Goal: Task Accomplishment & Management: Complete application form

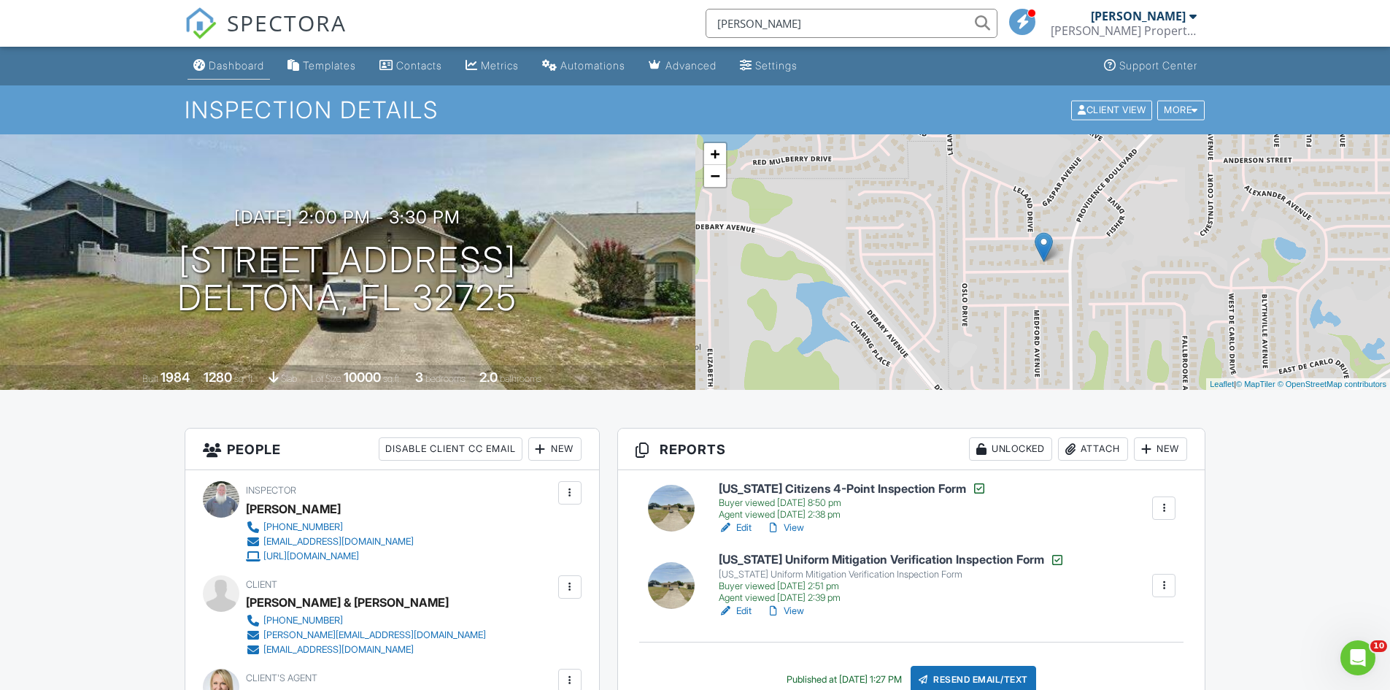
click at [236, 67] on div "Dashboard" at bounding box center [236, 65] width 55 height 12
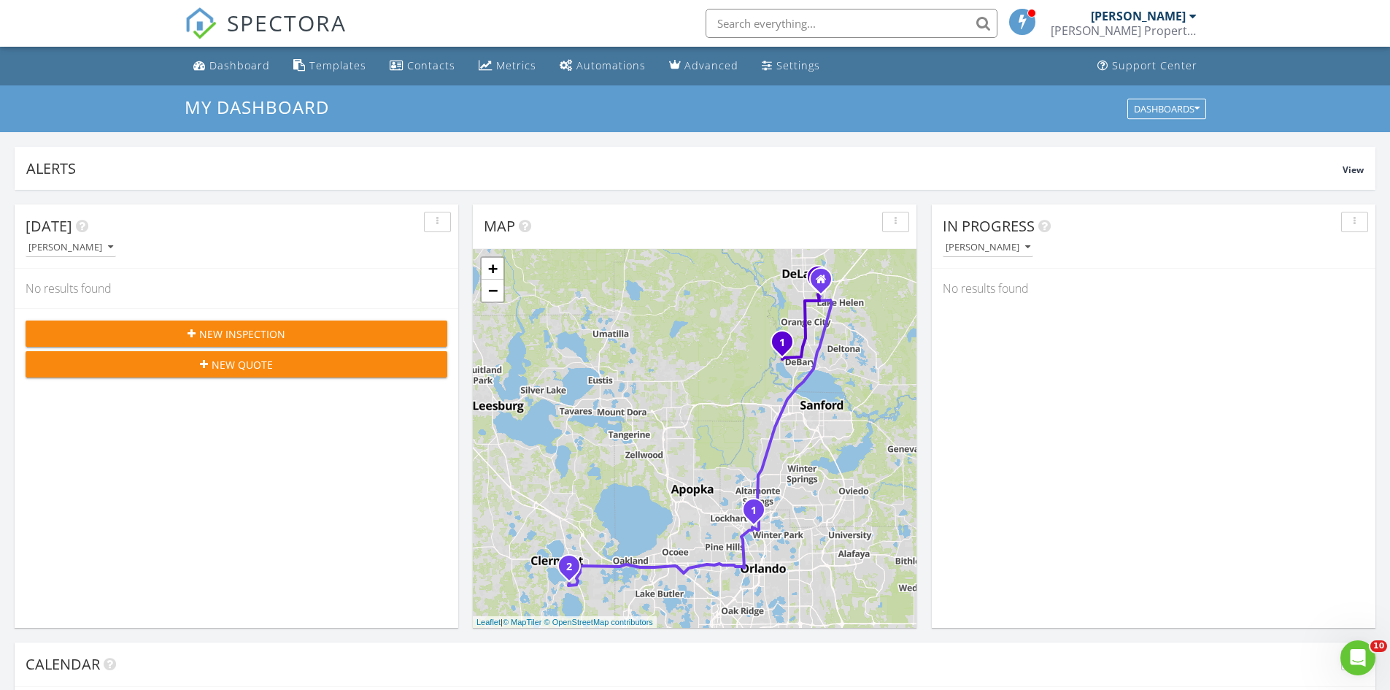
click at [191, 339] on icon "button" at bounding box center [192, 333] width 8 height 10
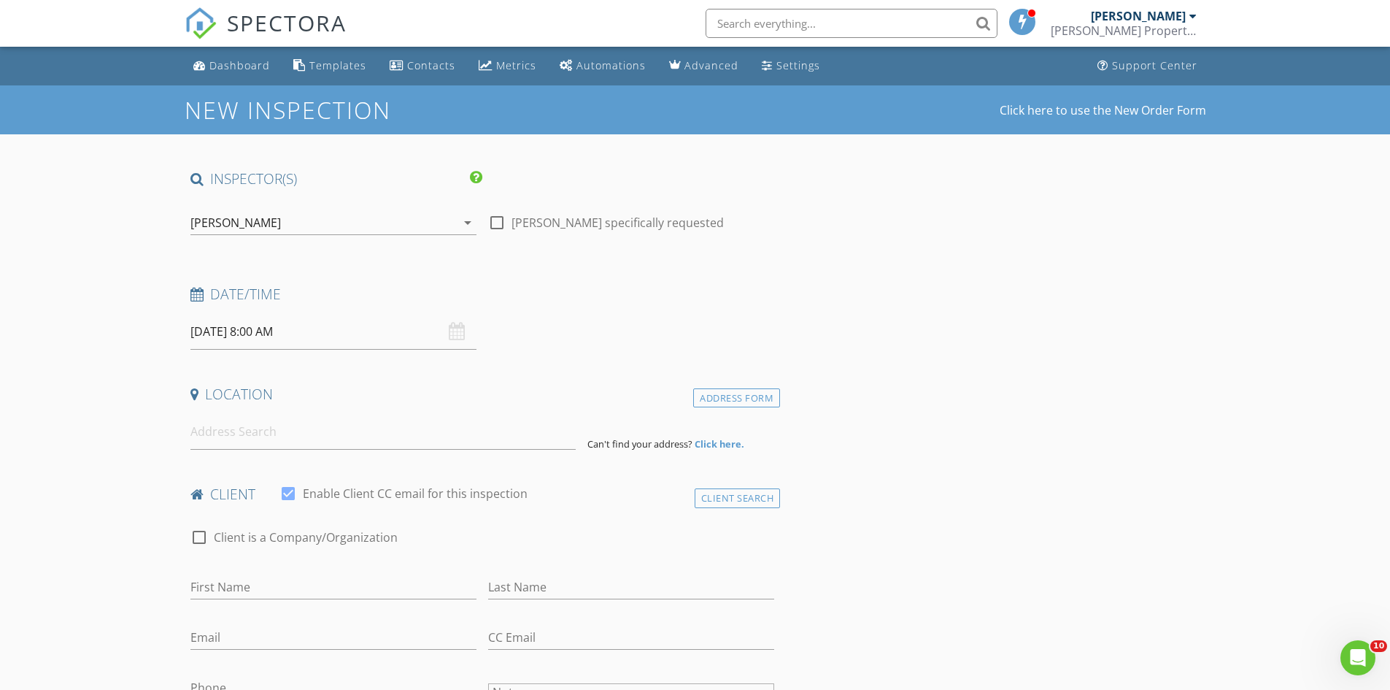
click at [208, 228] on div "[PERSON_NAME]" at bounding box center [235, 222] width 91 height 13
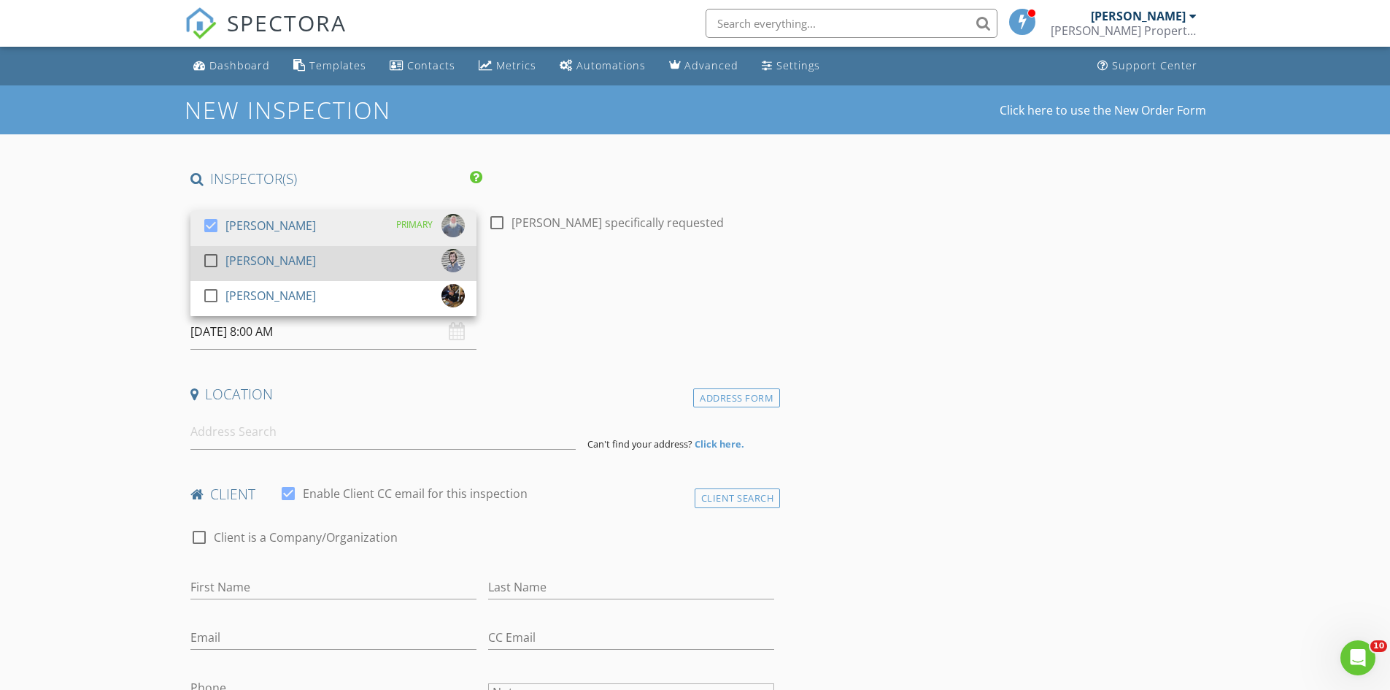
drag, startPoint x: 215, startPoint y: 293, endPoint x: 221, endPoint y: 247, distance: 47.2
click at [217, 288] on div at bounding box center [211, 295] width 25 height 25
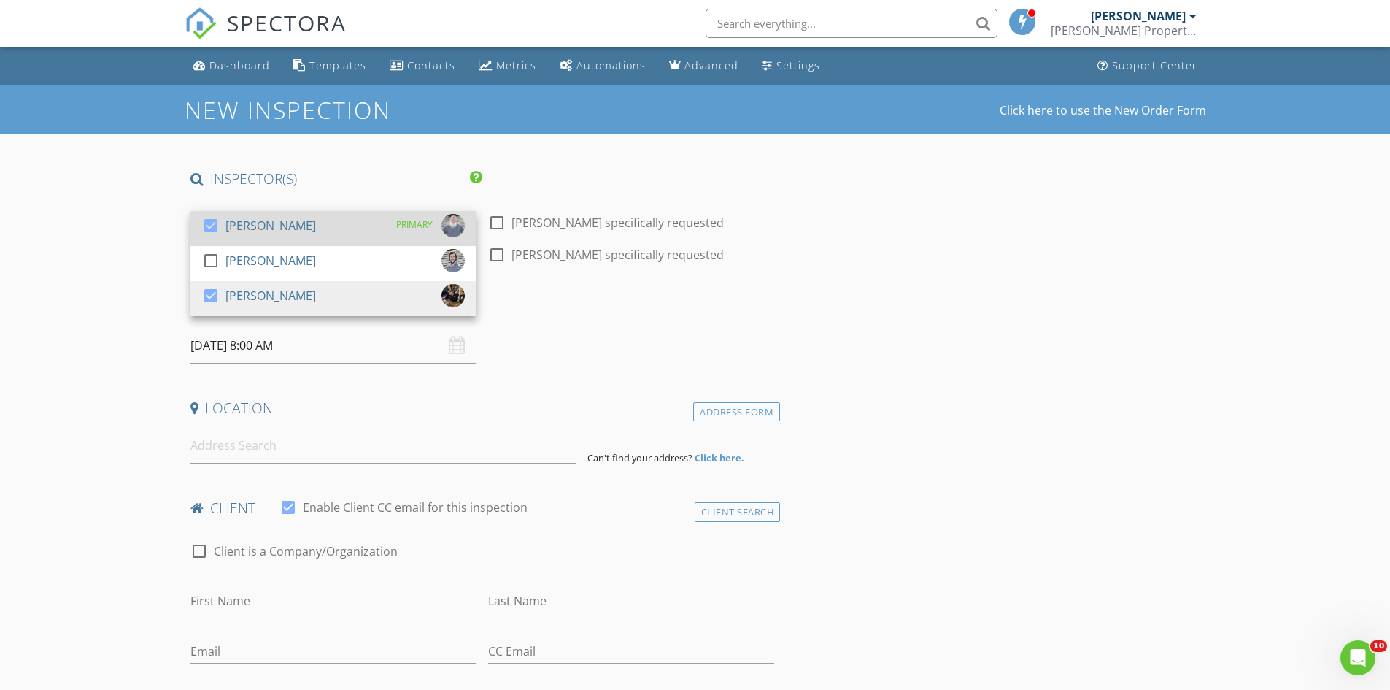
click at [219, 237] on div at bounding box center [213, 238] width 23 height 9
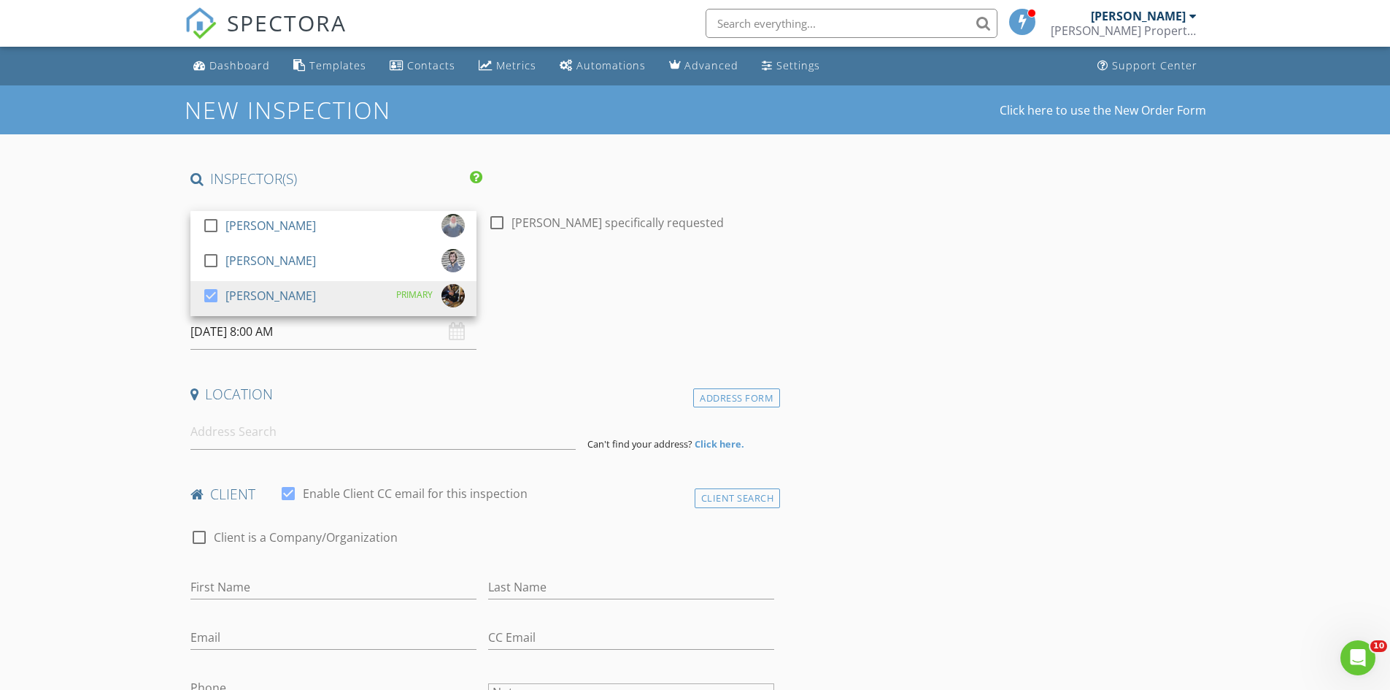
click at [223, 336] on input "08/29/2025 8:00 AM" at bounding box center [333, 332] width 286 height 36
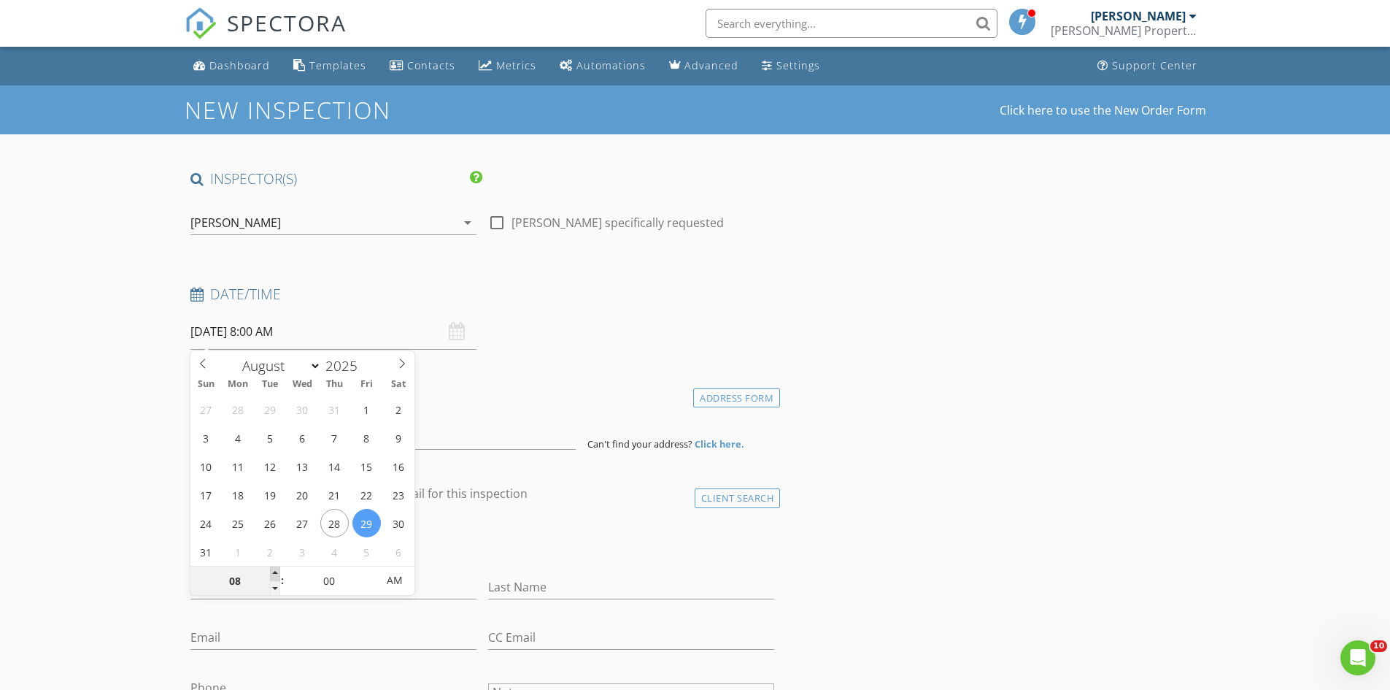
type input "09"
type input "08/29/2025 9:00 AM"
click at [272, 572] on span at bounding box center [275, 573] width 10 height 15
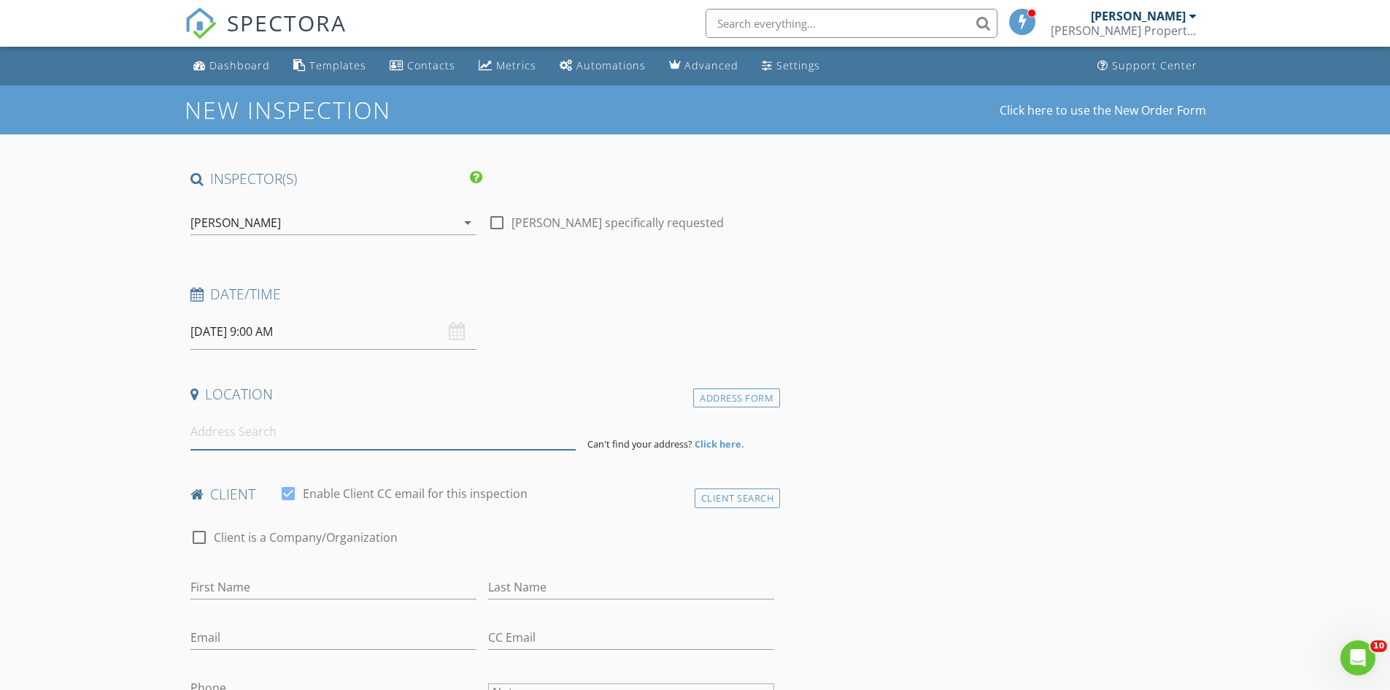
click at [240, 434] on input at bounding box center [382, 432] width 385 height 36
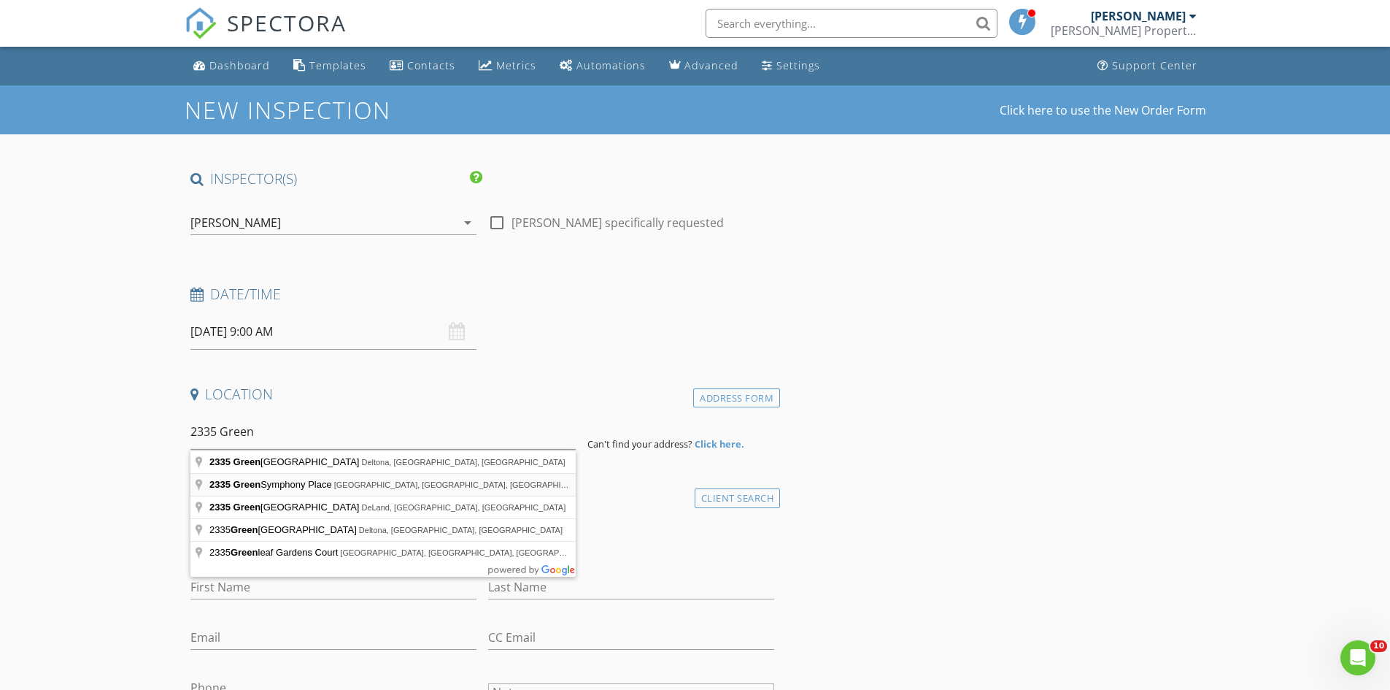
type input "2335 Green Symphony Place, Oviedo, FL, USA"
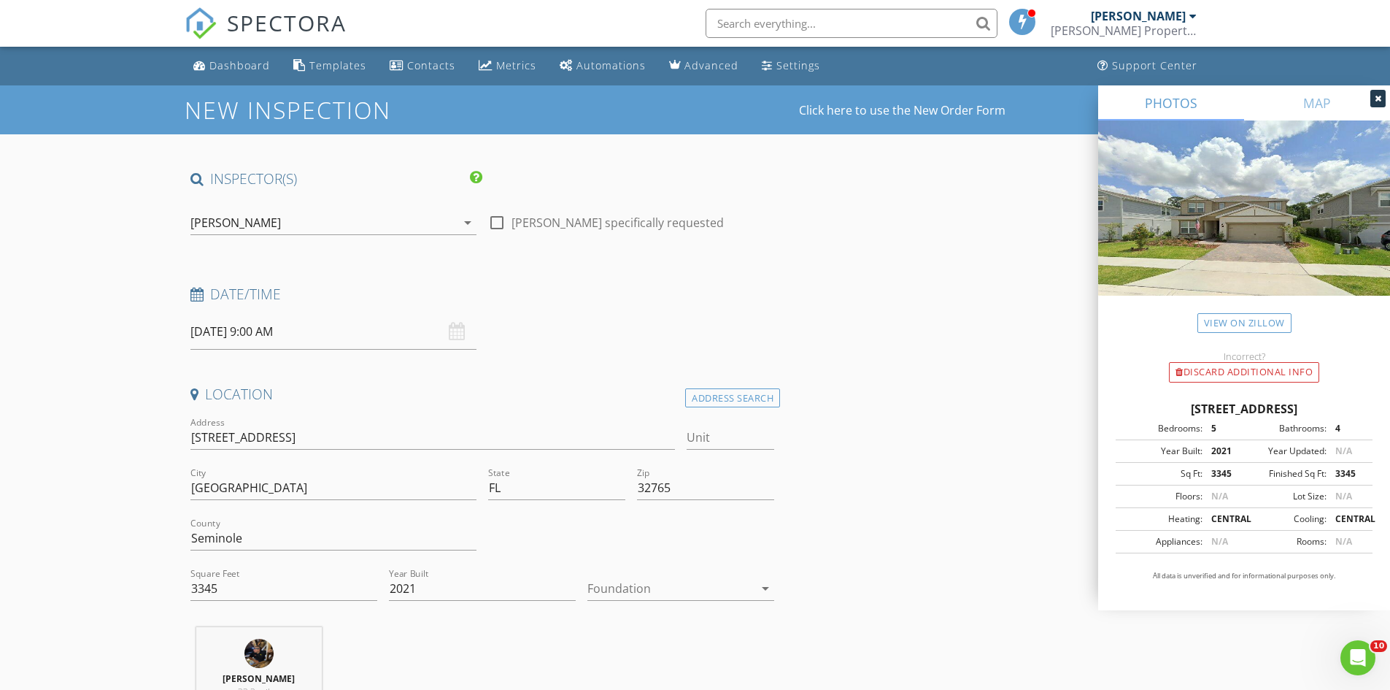
click at [602, 590] on div at bounding box center [671, 588] width 166 height 23
click at [626, 632] on div "Slab" at bounding box center [680, 629] width 163 height 18
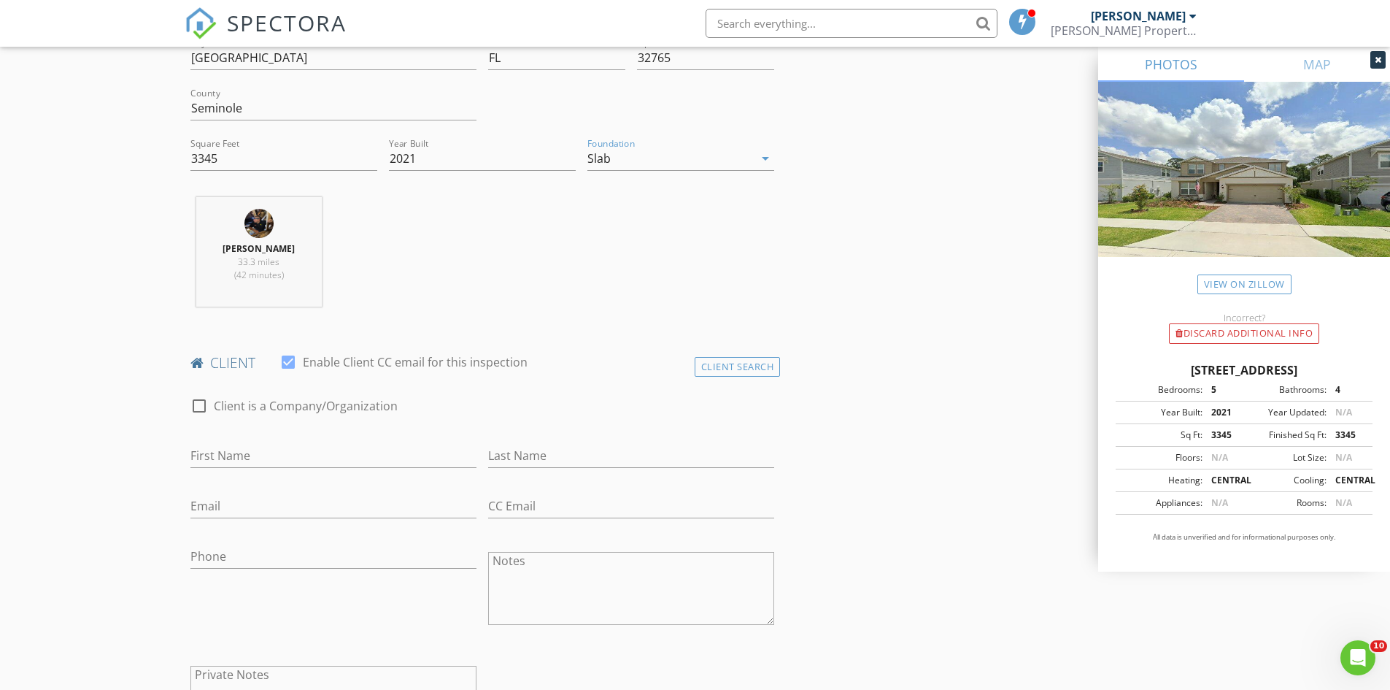
scroll to position [438, 0]
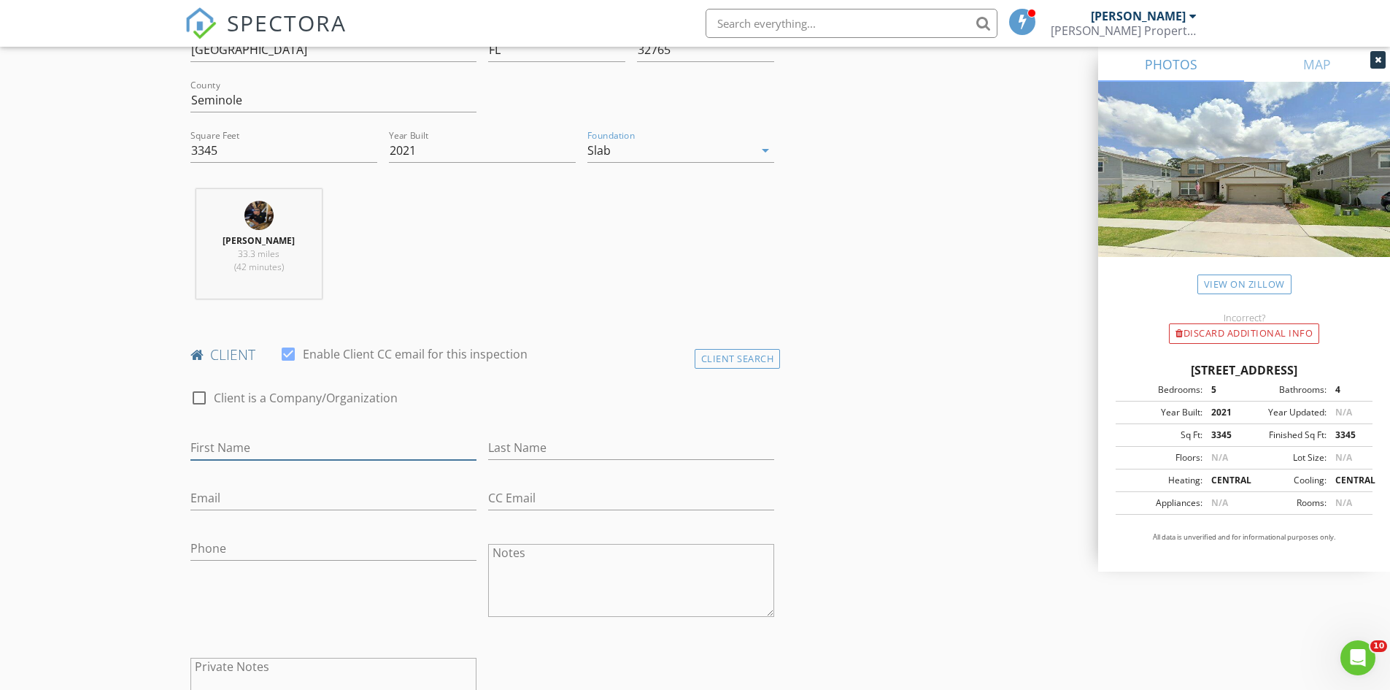
click at [250, 448] on input "First Name" at bounding box center [333, 448] width 286 height 24
type input "Jenny"
type input "Lu"
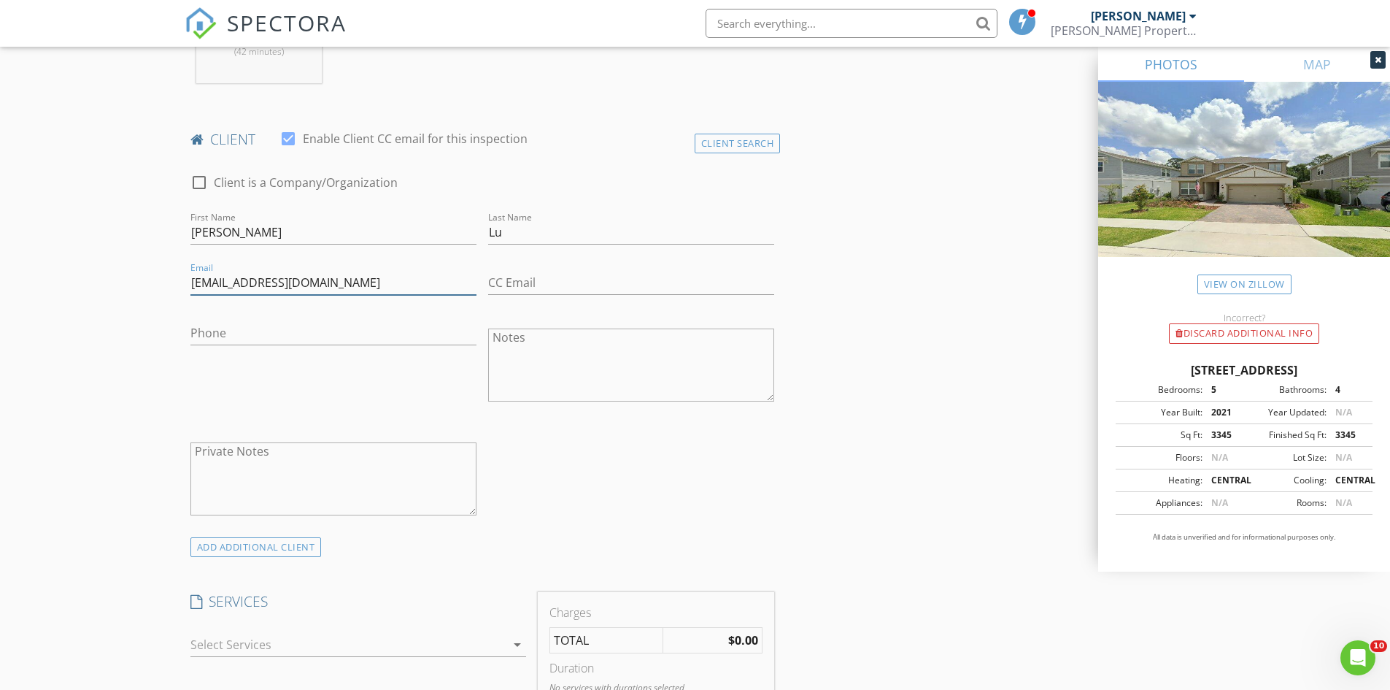
scroll to position [657, 0]
type input "luyilin132@gmail.com"
click at [223, 547] on div "ADD ADDITIONAL client" at bounding box center [255, 544] width 131 height 20
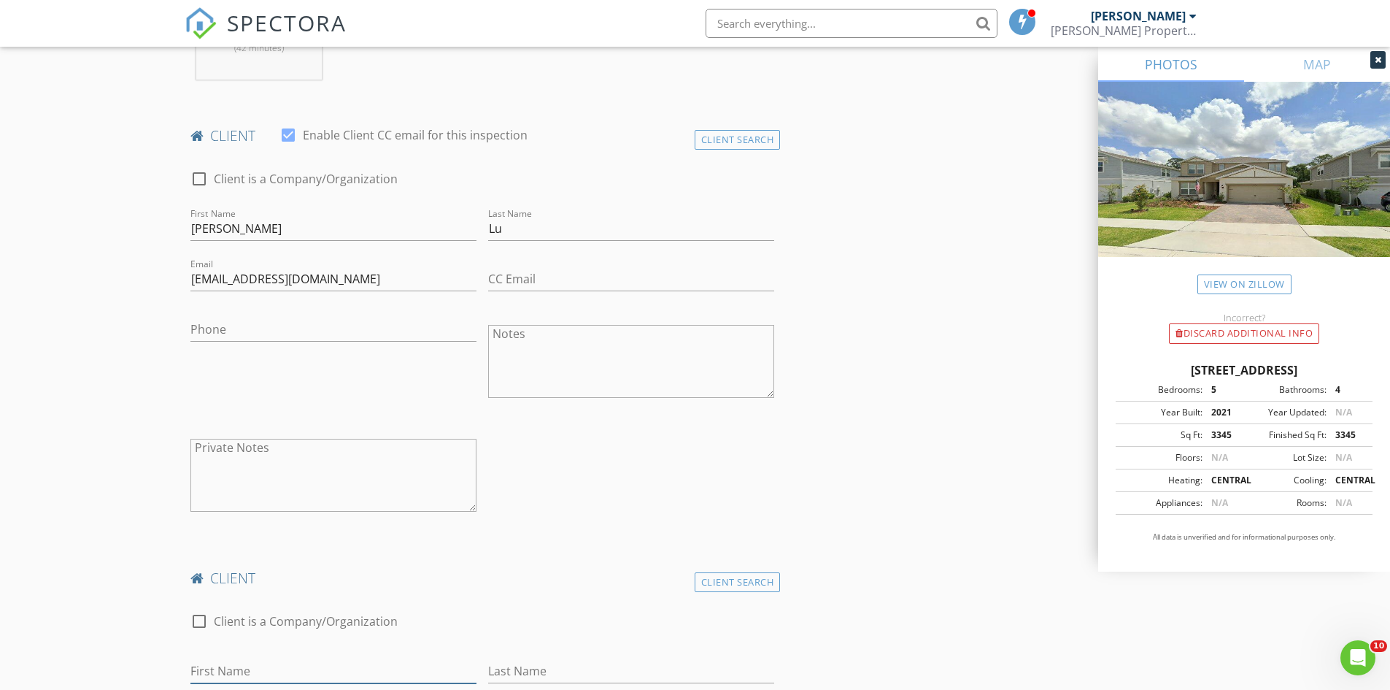
click at [228, 661] on input "First Name" at bounding box center [333, 671] width 286 height 24
type input "Nanfeng"
type input "Li"
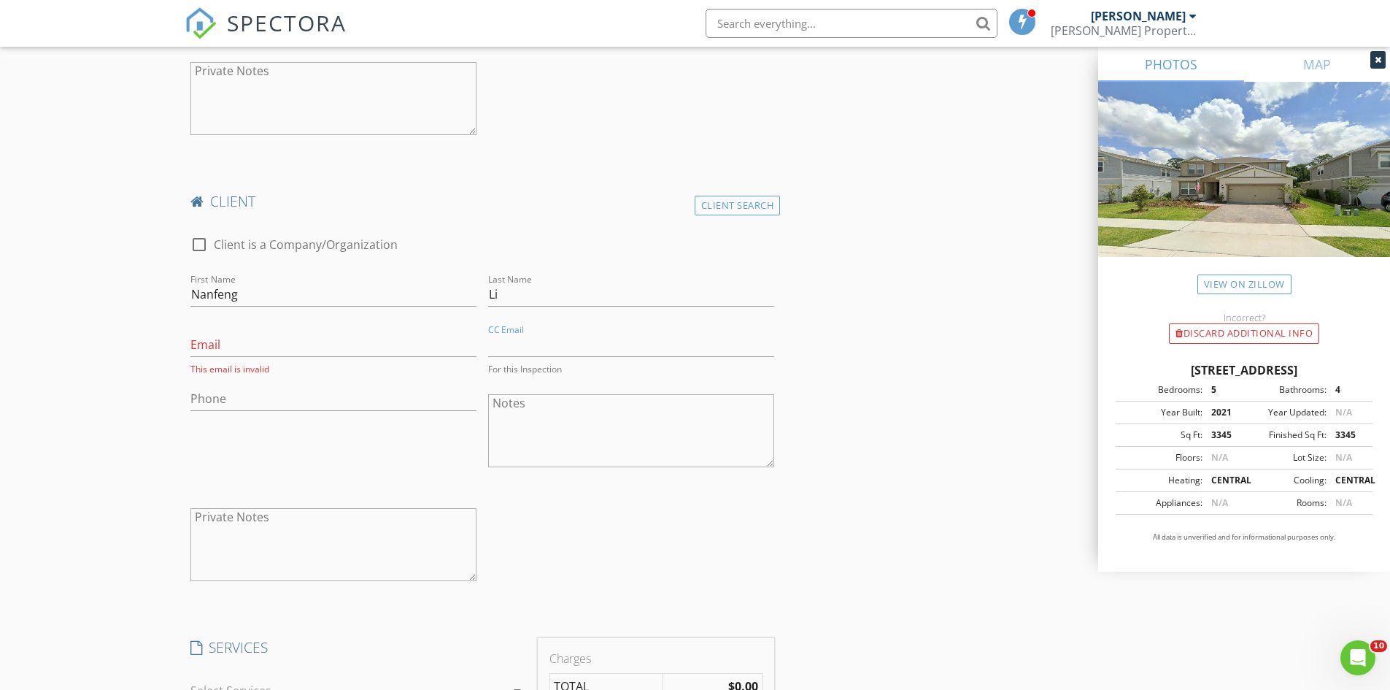
click at [230, 385] on div "Phone" at bounding box center [333, 401] width 286 height 47
click at [229, 393] on input "Phone" at bounding box center [333, 399] width 286 height 24
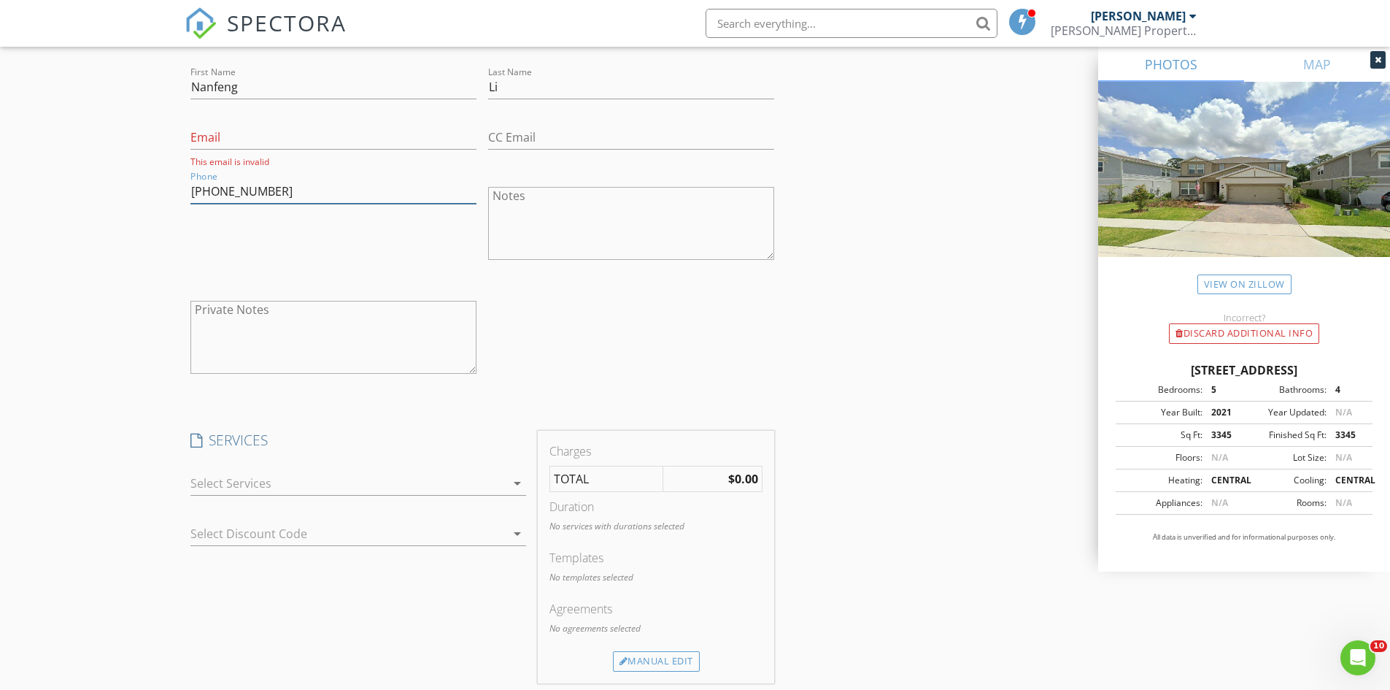
scroll to position [1460, 0]
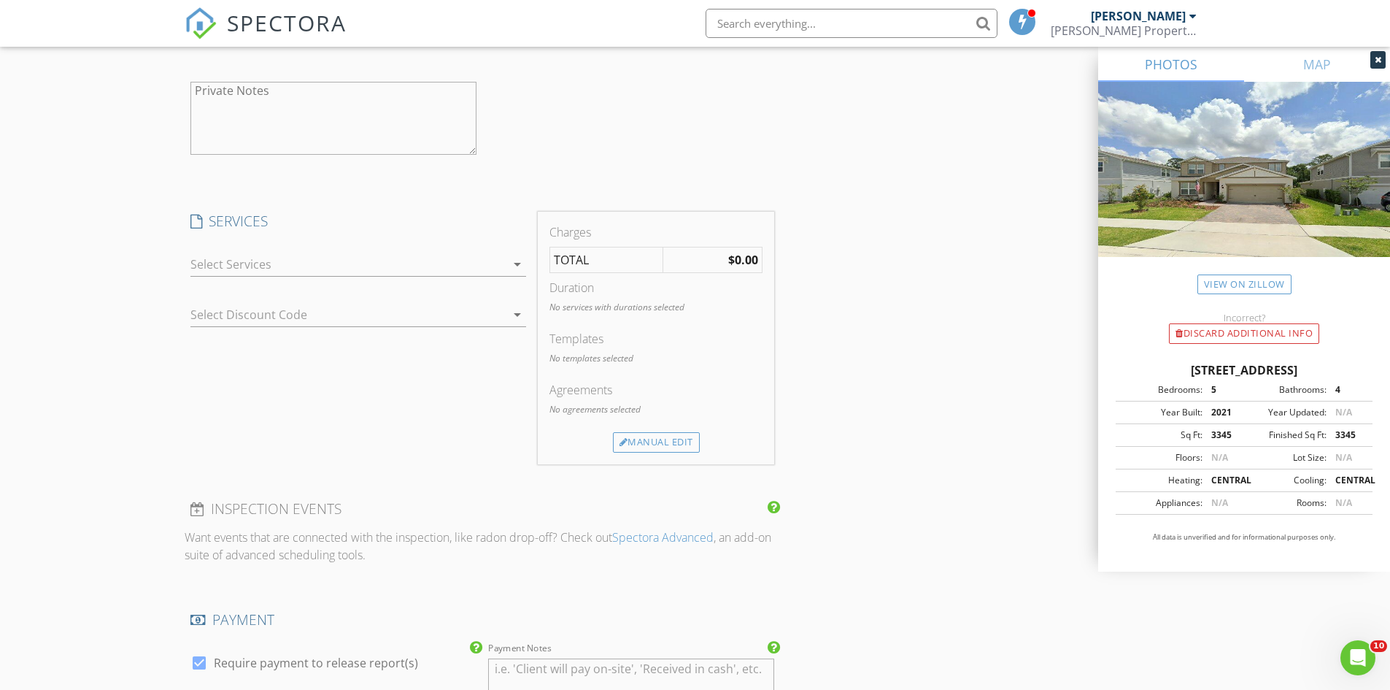
type input "352-281-7162"
click at [307, 268] on div at bounding box center [347, 264] width 315 height 23
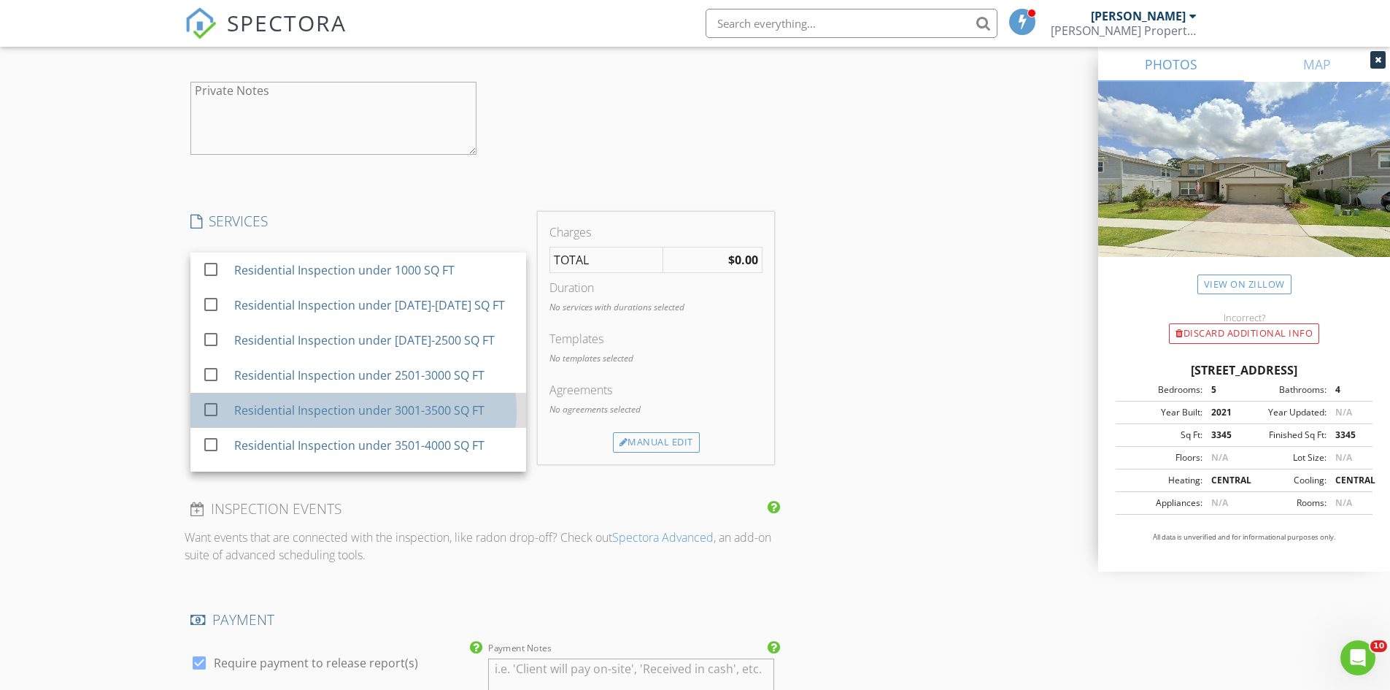
click at [302, 418] on div "Residential Inspection under 3001-3500 SQ FT" at bounding box center [359, 410] width 250 height 18
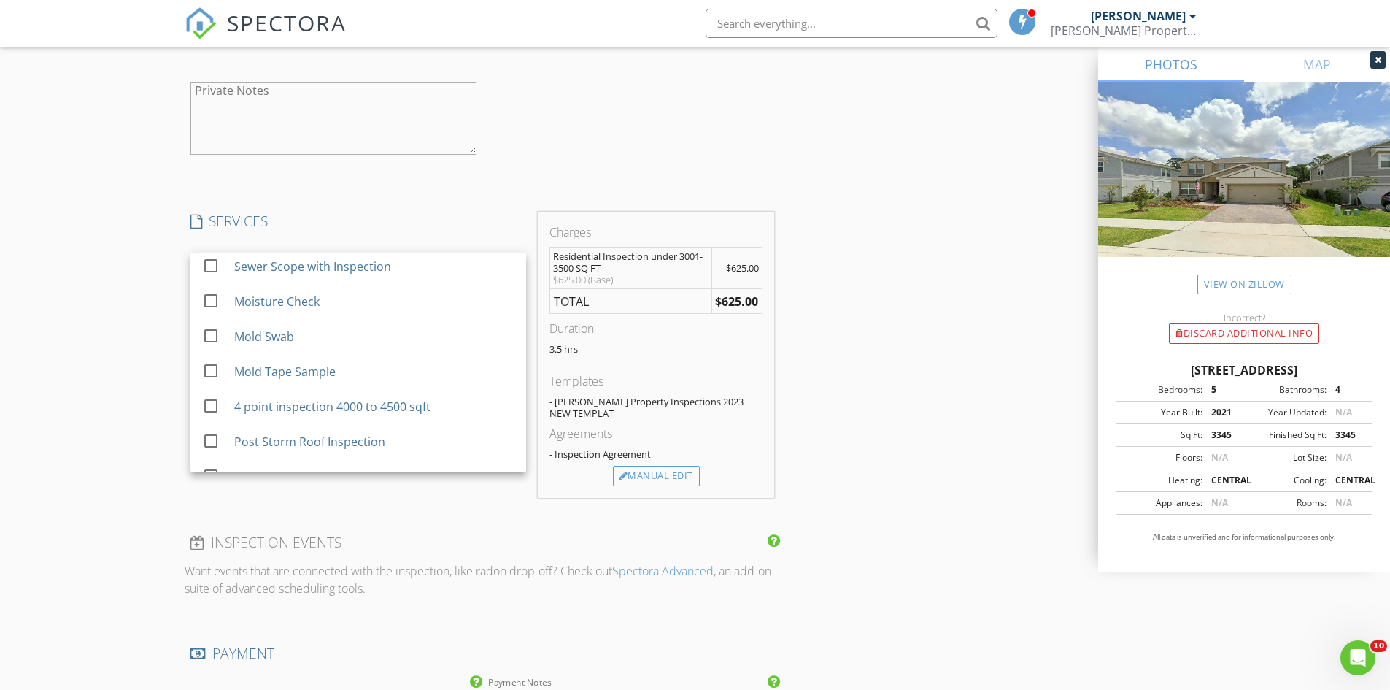
scroll to position [1112, 0]
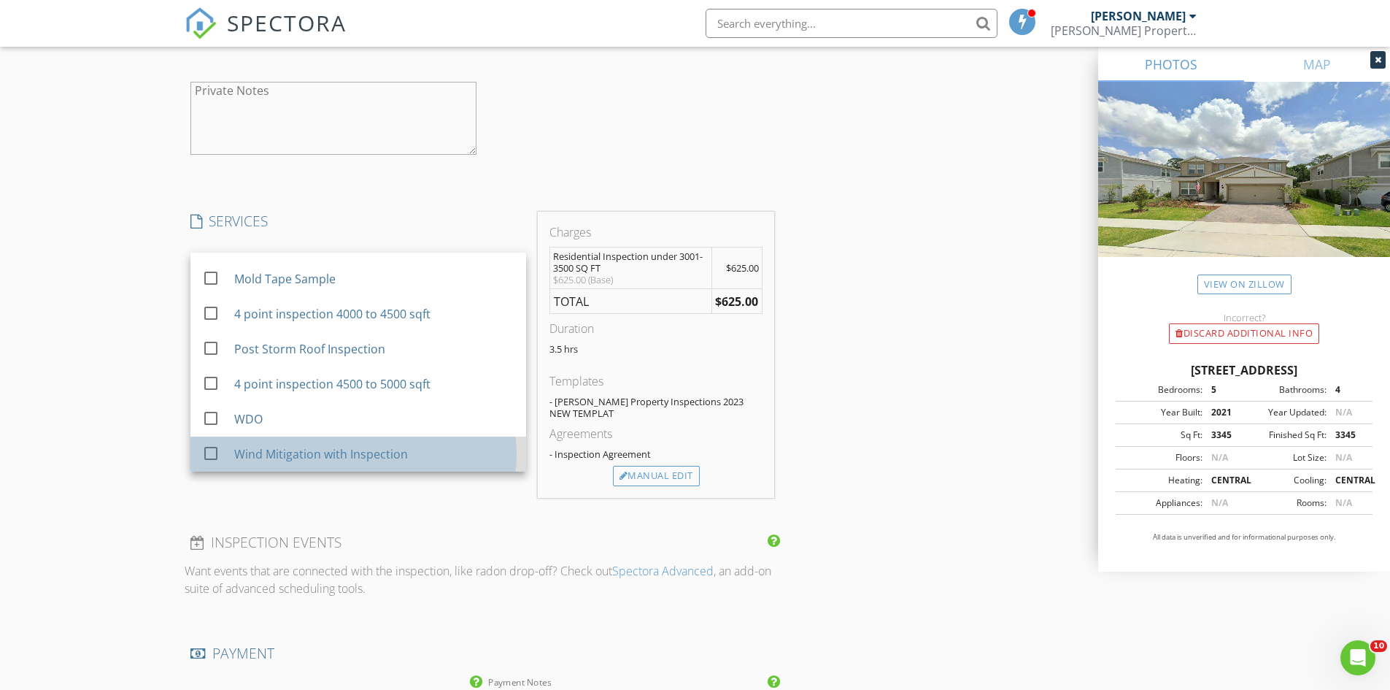
click at [302, 455] on div "Wind Mitigation with Inspection" at bounding box center [321, 454] width 174 height 18
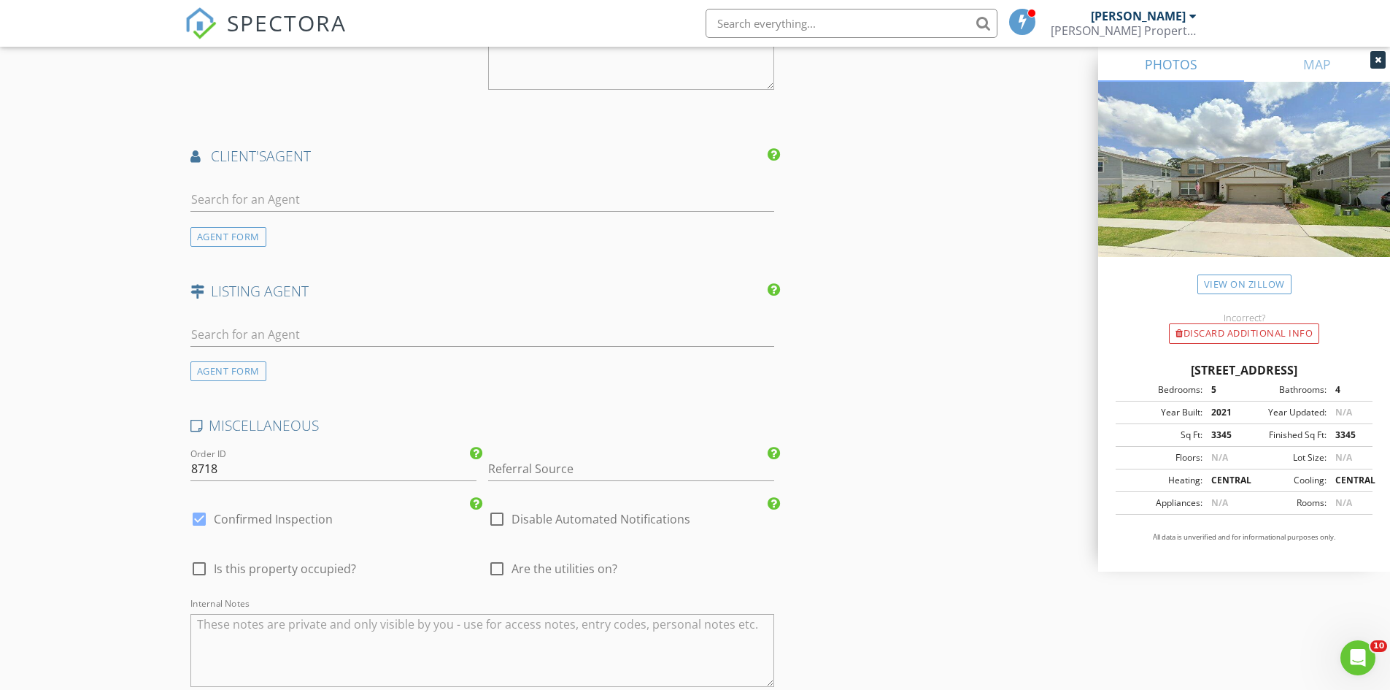
scroll to position [2190, 0]
click at [350, 199] on input "text" at bounding box center [482, 198] width 585 height 24
click at [207, 233] on div "AGENT FORM" at bounding box center [228, 236] width 76 height 20
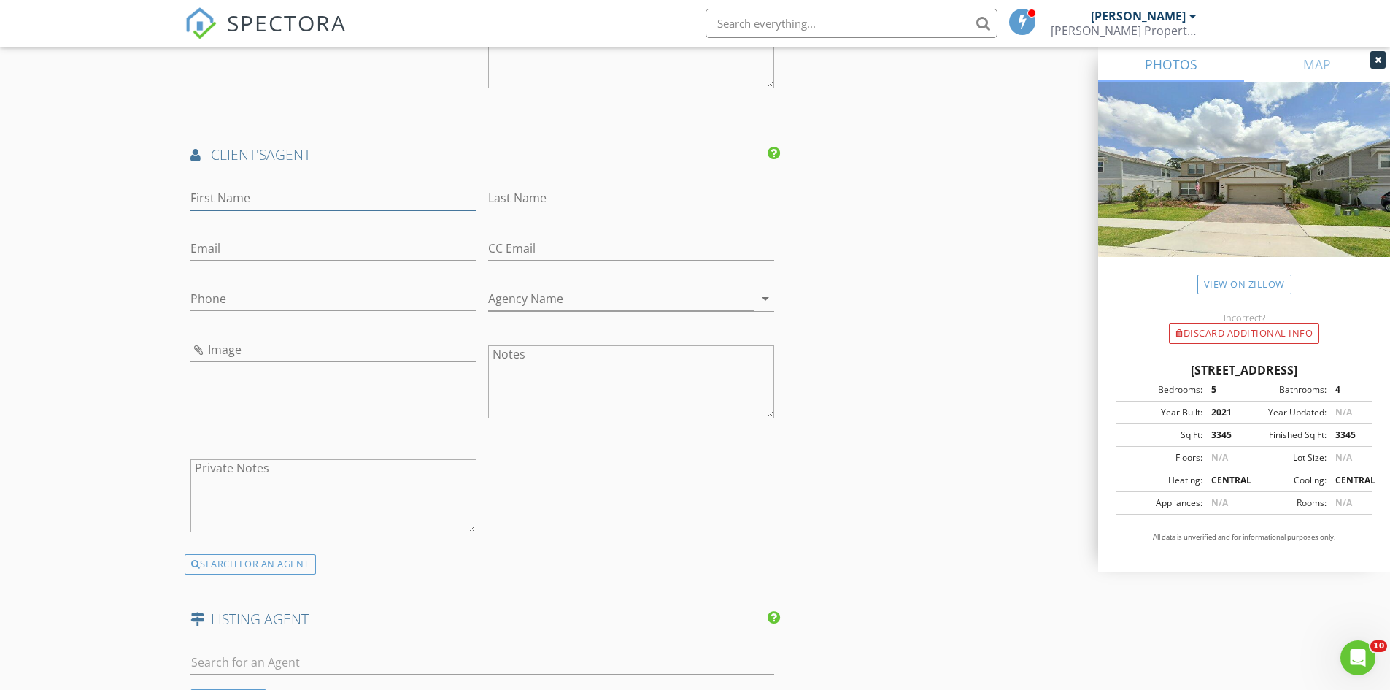
click at [251, 195] on input "First Name" at bounding box center [333, 198] width 286 height 24
type input "Jessica"
type input "Minion"
click at [232, 296] on input "Phone" at bounding box center [333, 299] width 286 height 24
type input "407-902-4774"
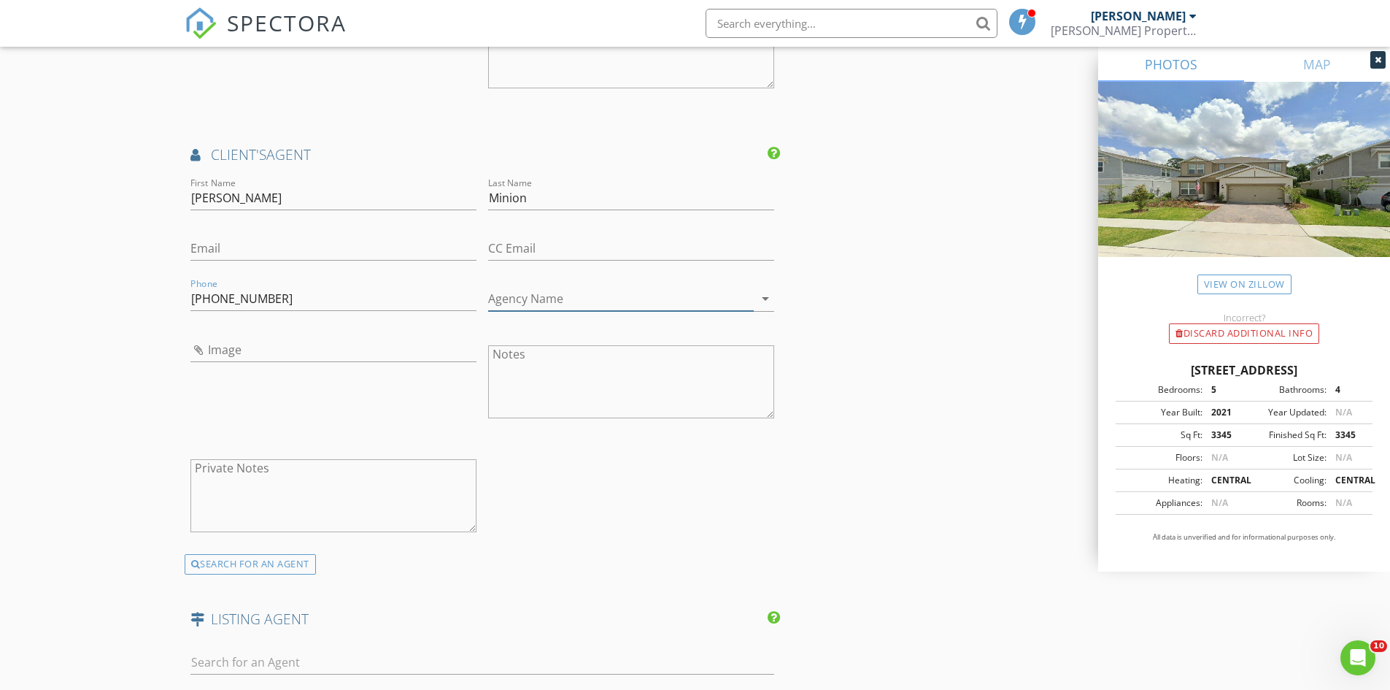
click at [562, 301] on input "Agency Name" at bounding box center [621, 299] width 266 height 24
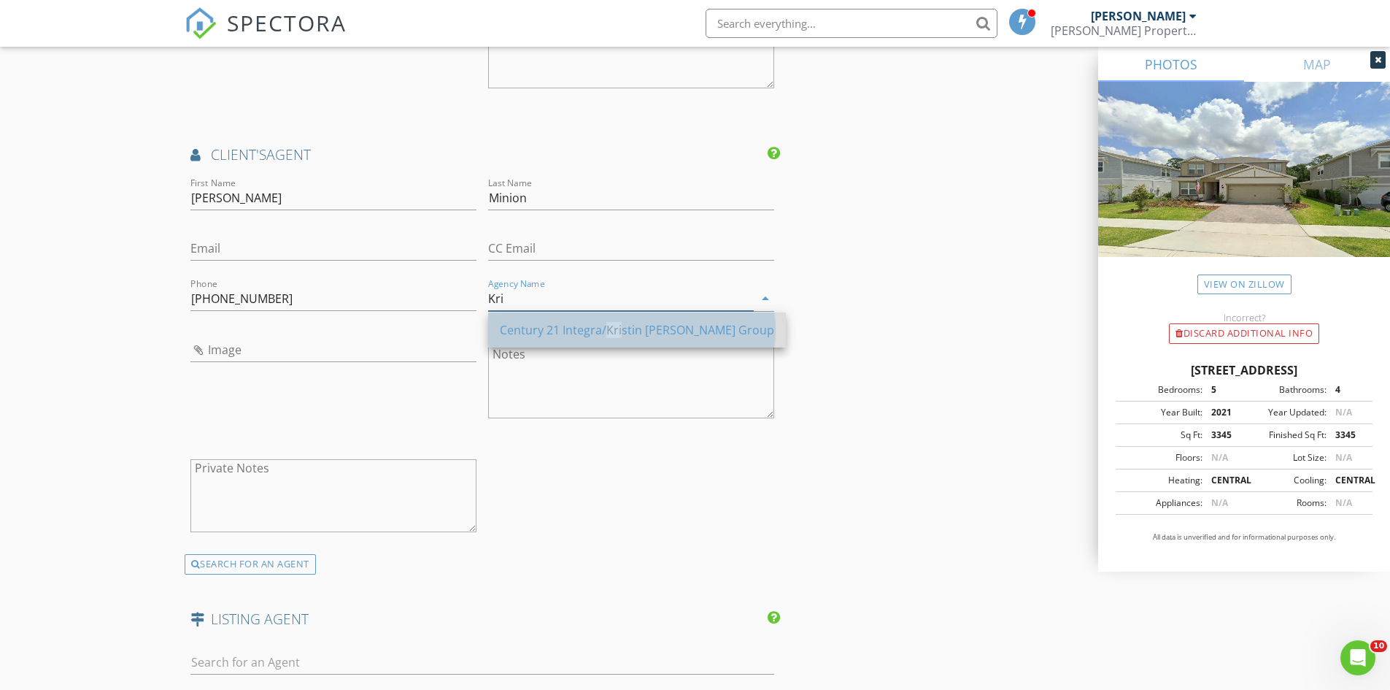
click at [566, 328] on div "Century 21 Integra/ Kri stin Green-Vogt Group" at bounding box center [637, 330] width 274 height 18
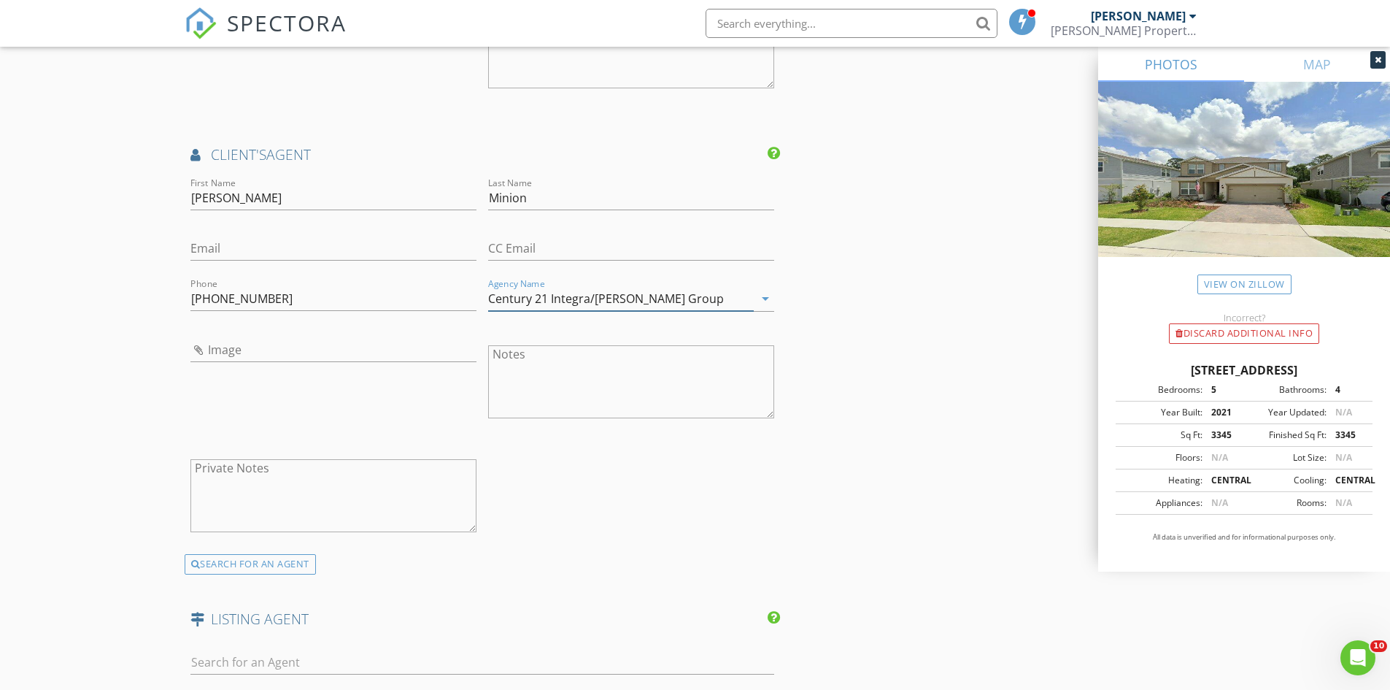
type input "Century 21 Integra/Kristin Green-Vogt Group"
click at [294, 256] on input "Email" at bounding box center [333, 248] width 286 height 24
type input "jessicaminionrealtor@gmail.com"
click at [239, 350] on input "Image" at bounding box center [333, 350] width 286 height 24
click at [320, 346] on input "Image" at bounding box center [333, 350] width 286 height 24
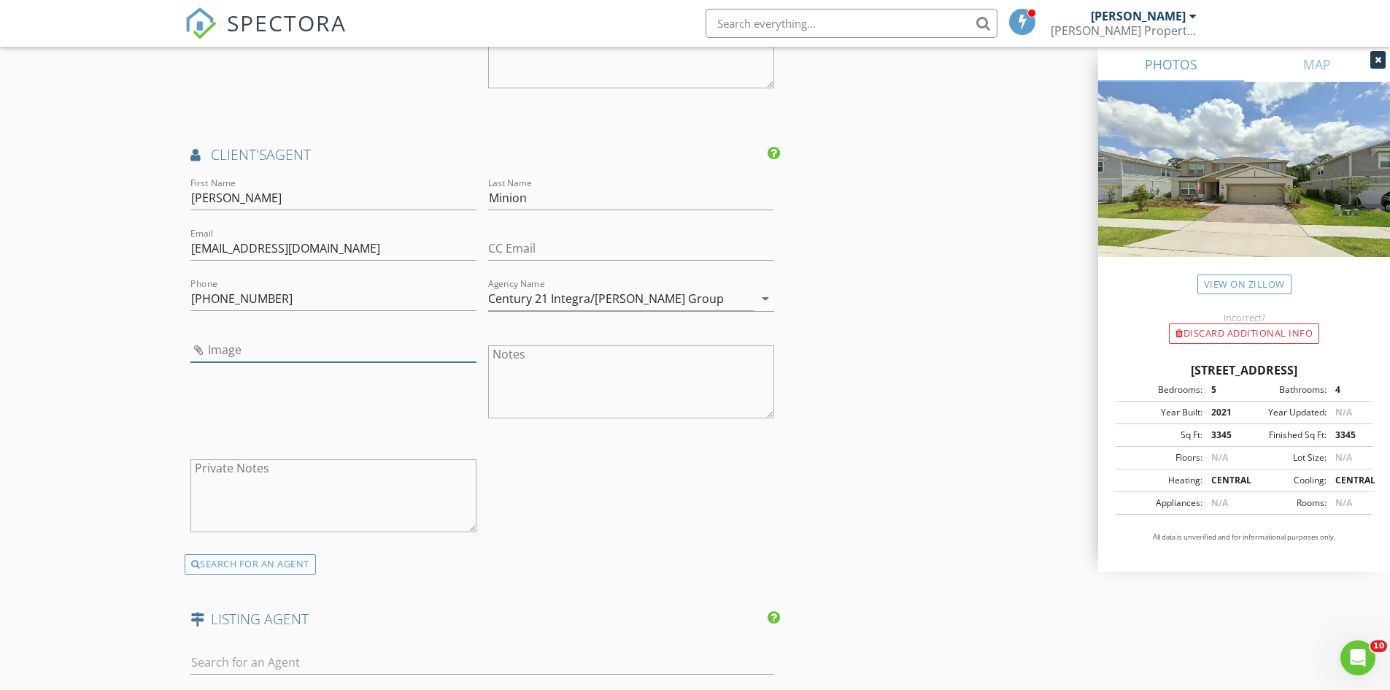
type input "Jessica.jpg"
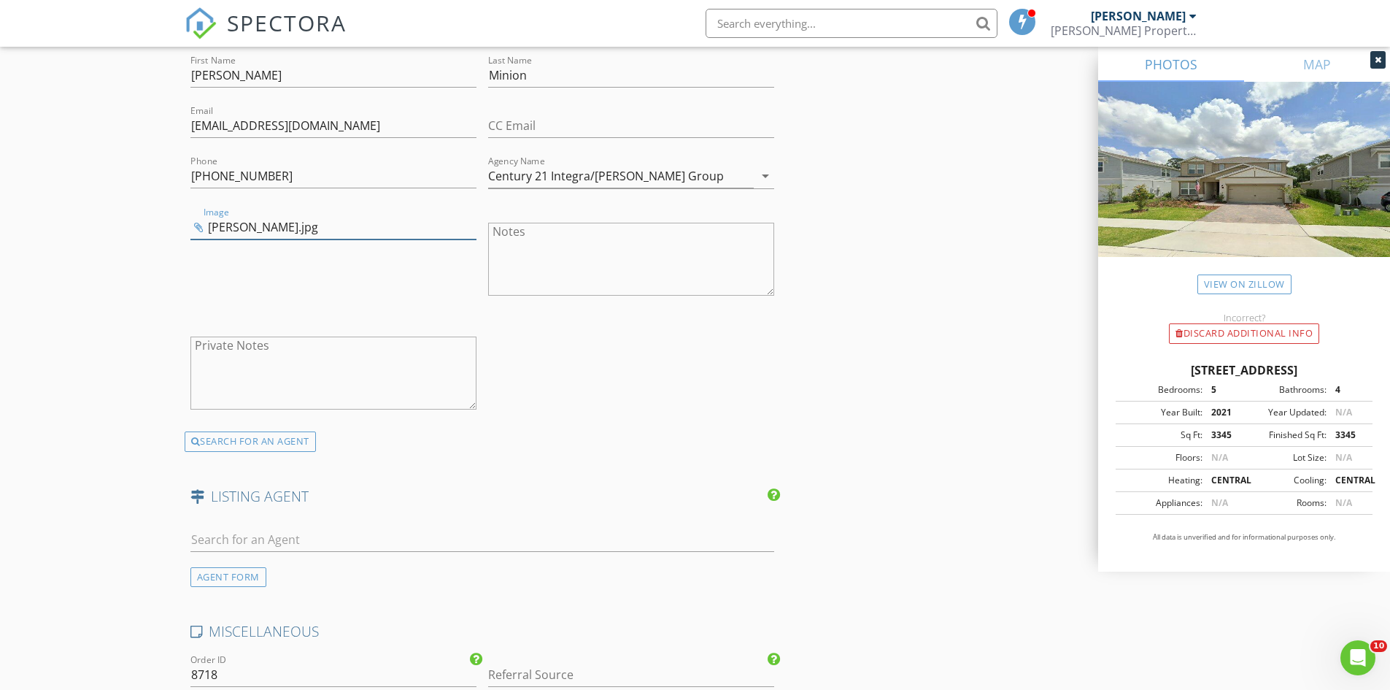
scroll to position [2555, 0]
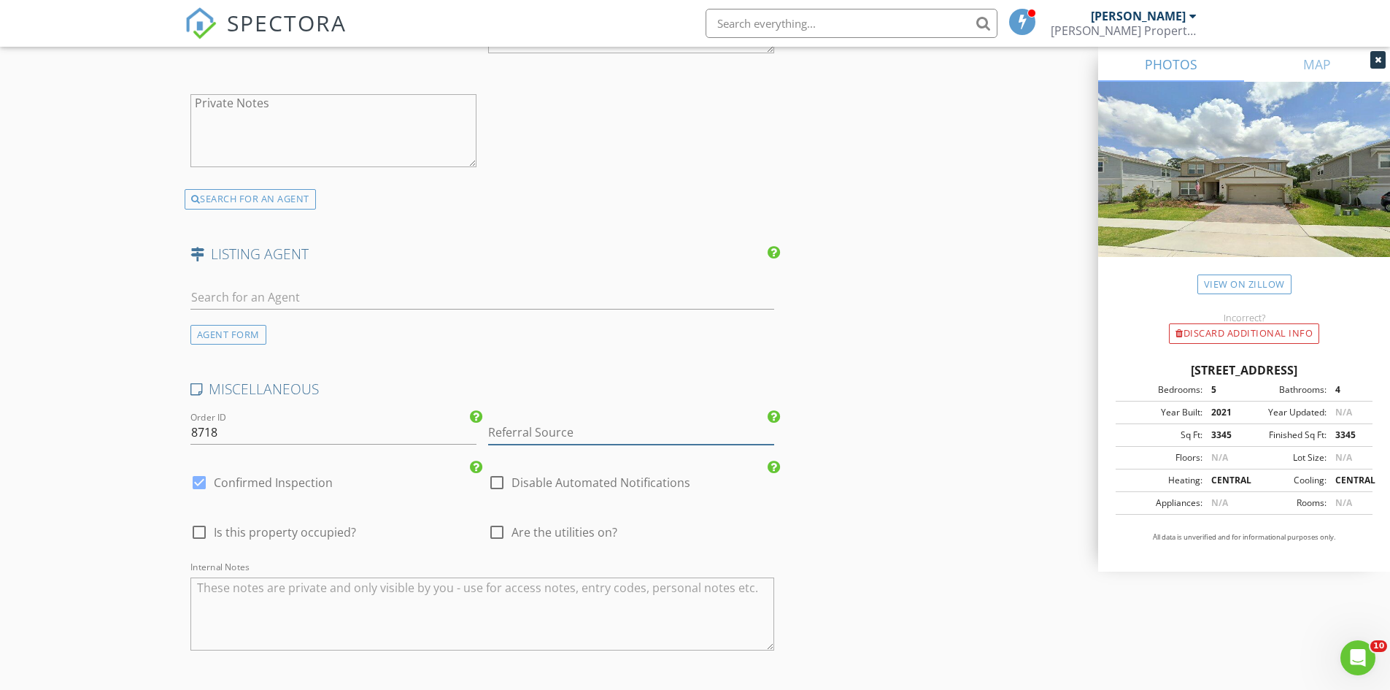
click at [532, 423] on input "Referral Source" at bounding box center [631, 432] width 286 height 24
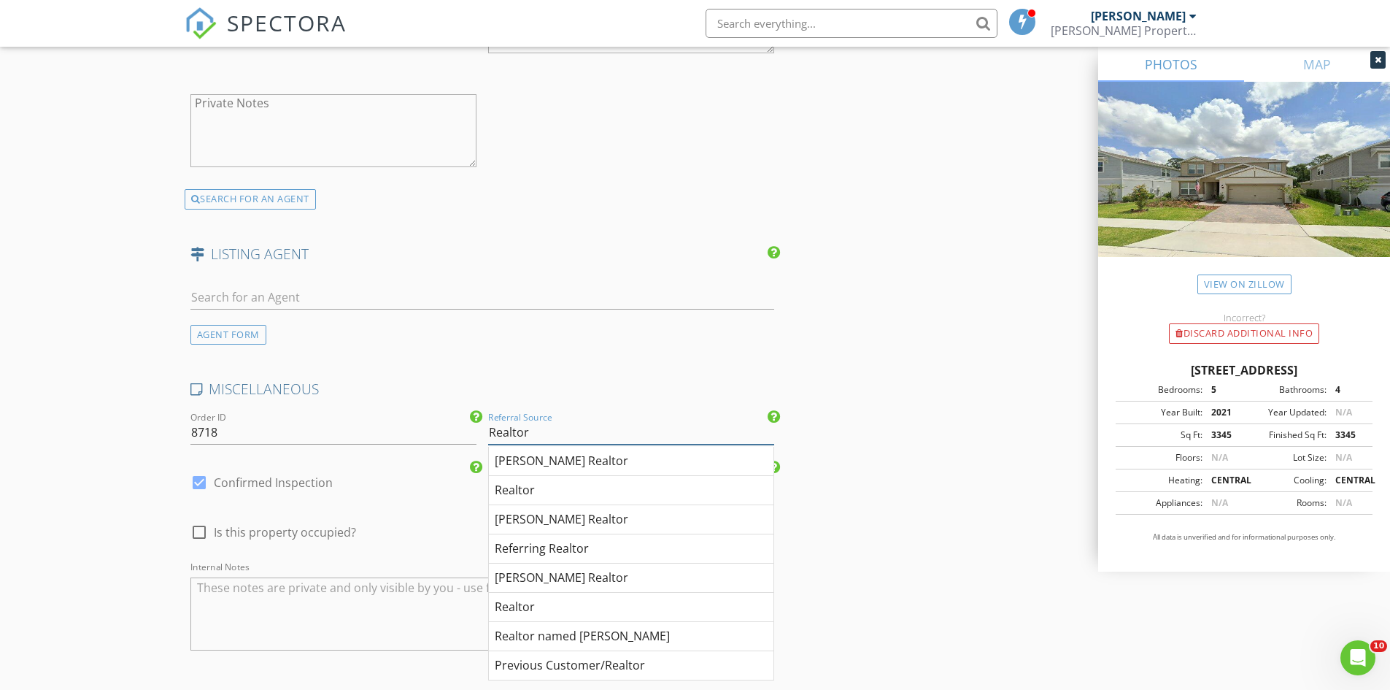
type input "Realtor"
click at [293, 591] on textarea "Internal Notes" at bounding box center [482, 613] width 585 height 73
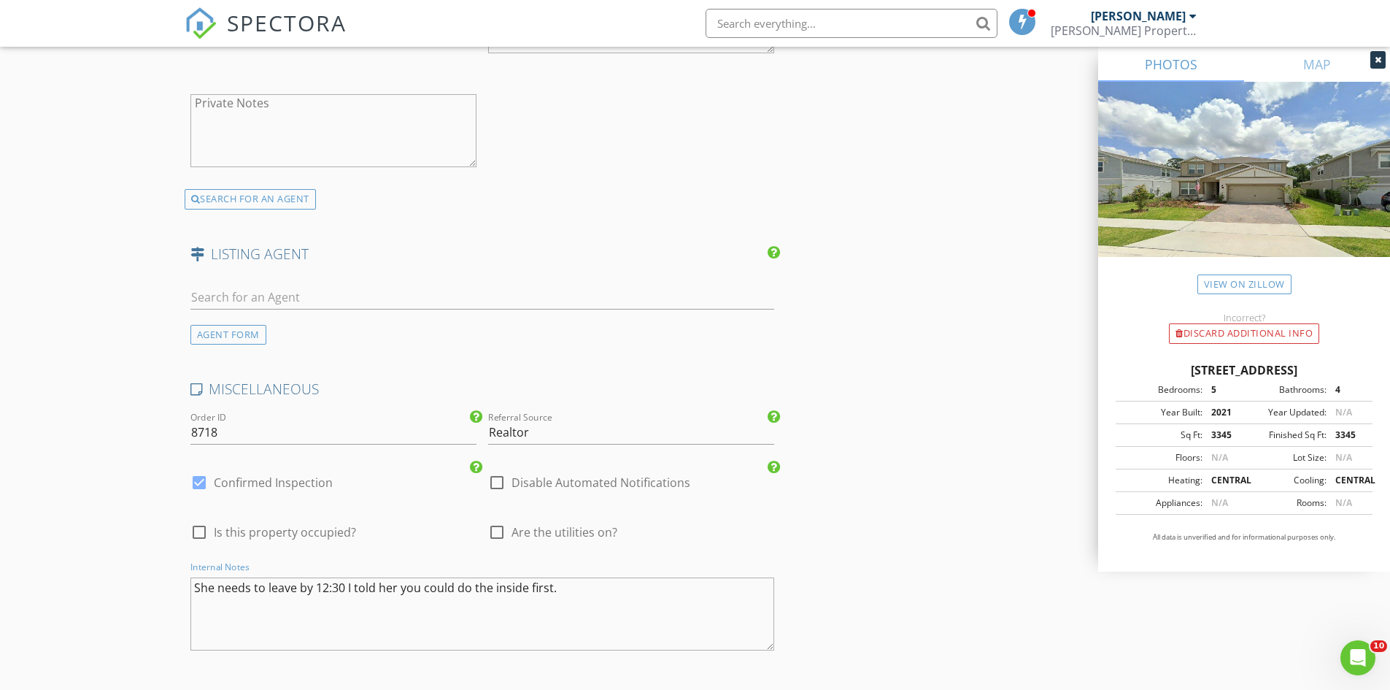
scroll to position [2801, 0]
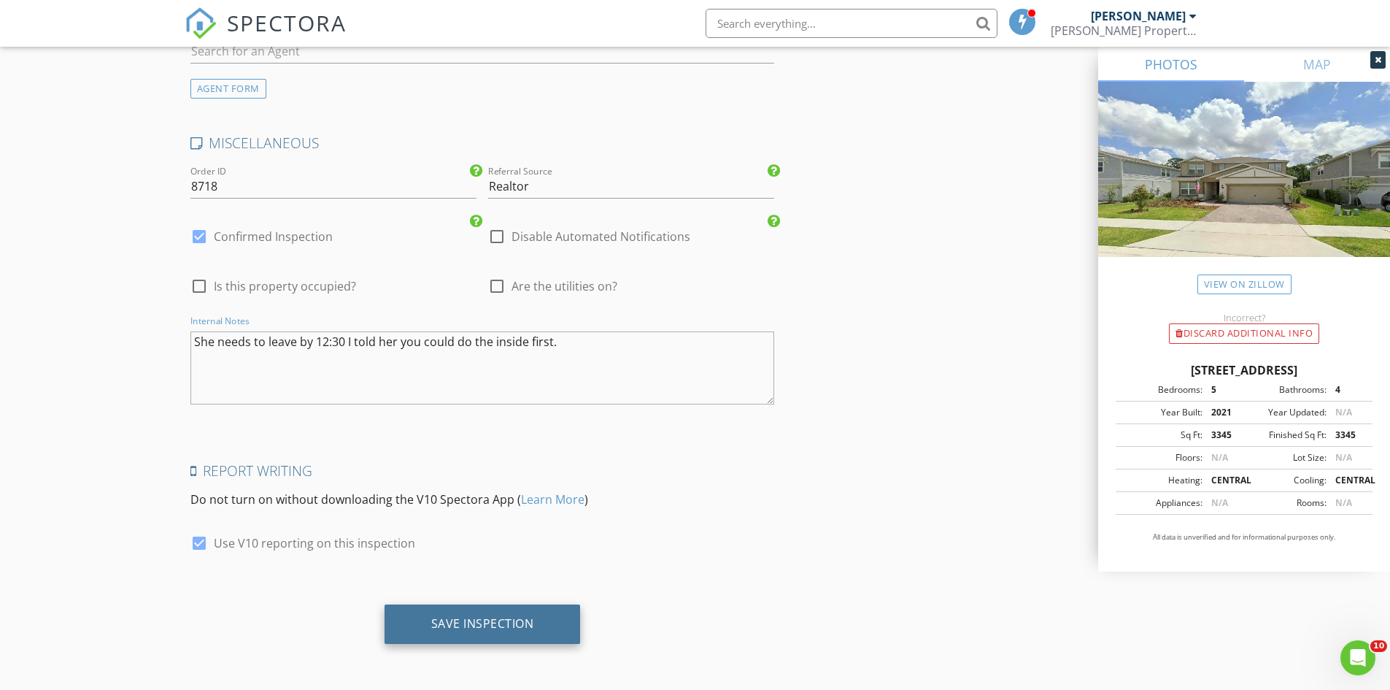
type textarea "She needs to leave by 12:30 I told her you could do the inside first."
click at [438, 620] on div "Save Inspection" at bounding box center [482, 623] width 103 height 15
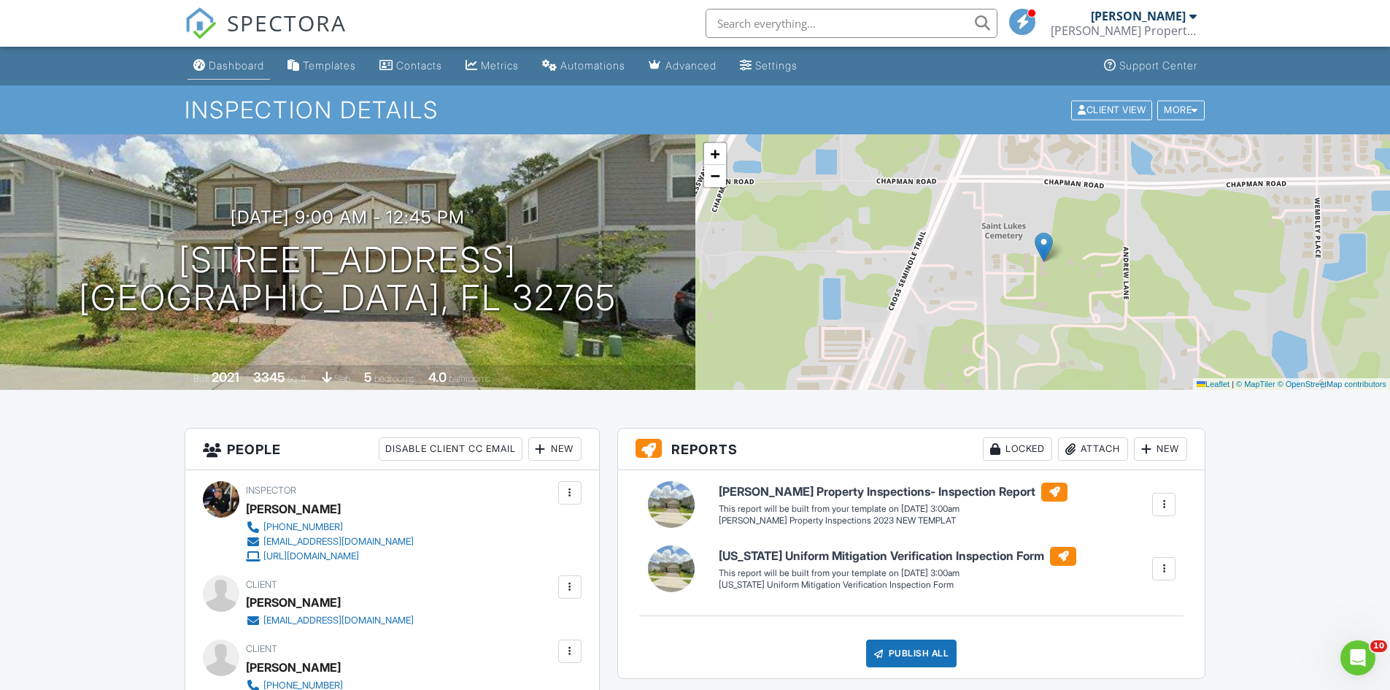
click at [249, 72] on link "Dashboard" at bounding box center [229, 66] width 82 height 27
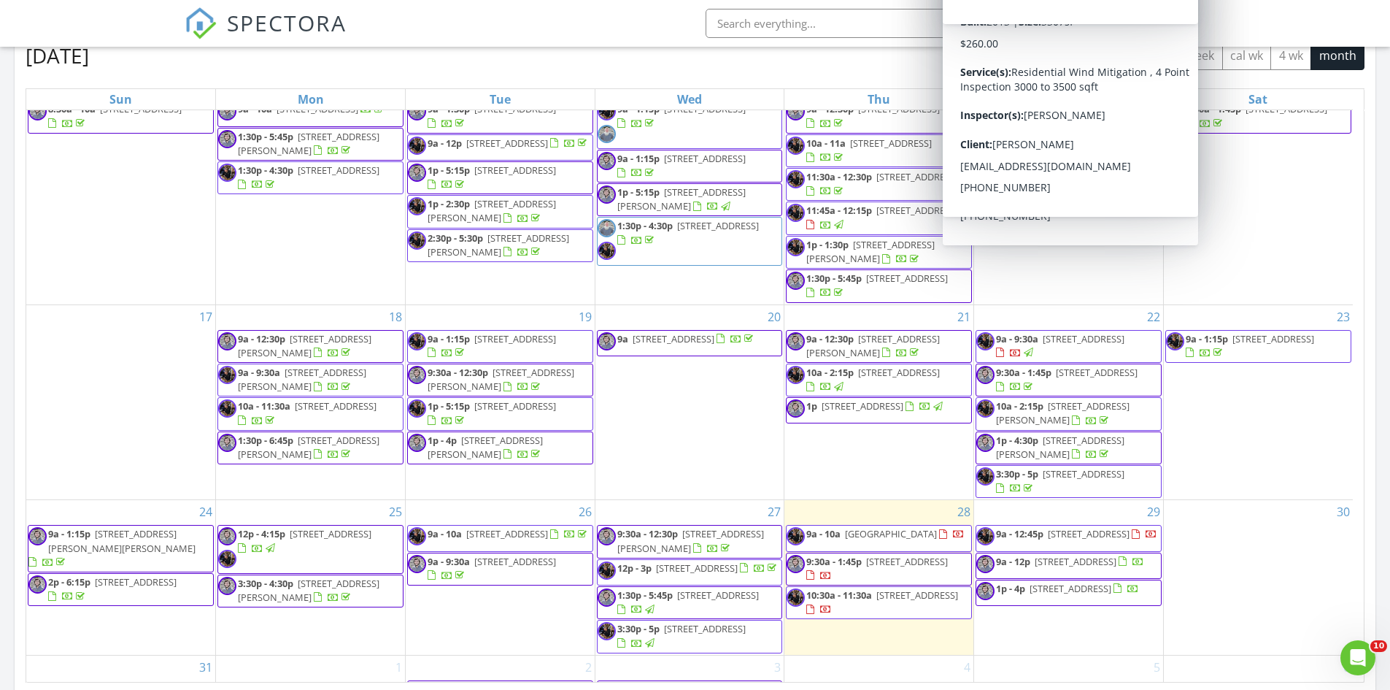
scroll to position [428, 0]
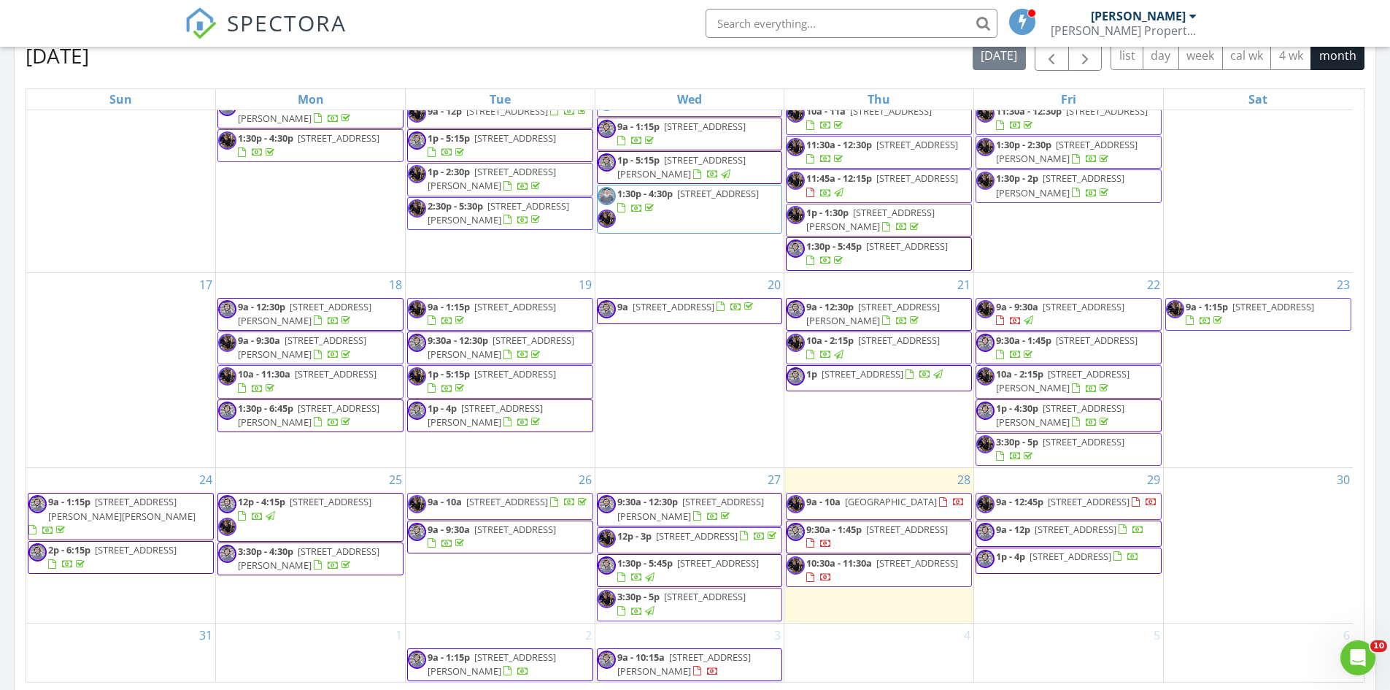
click at [950, 570] on span "10:30a - 11:30a [STREET_ADDRESS]" at bounding box center [879, 570] width 185 height 28
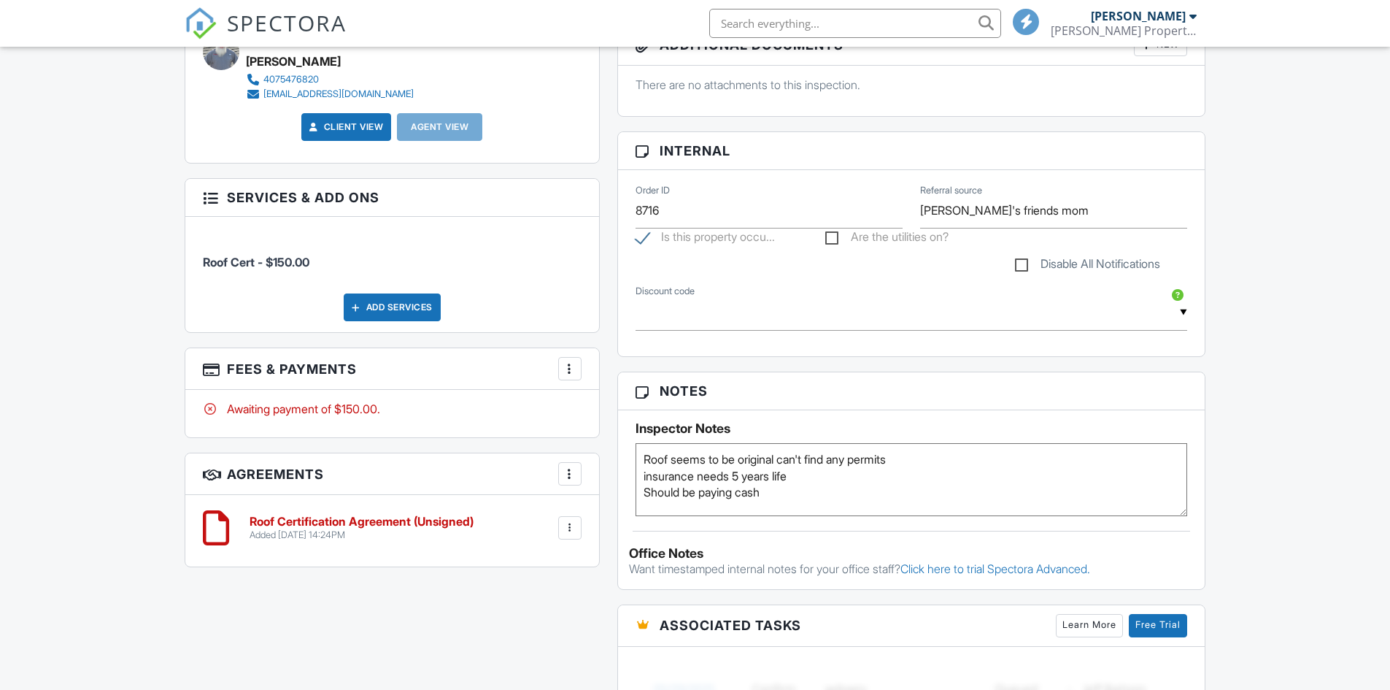
scroll to position [730, 0]
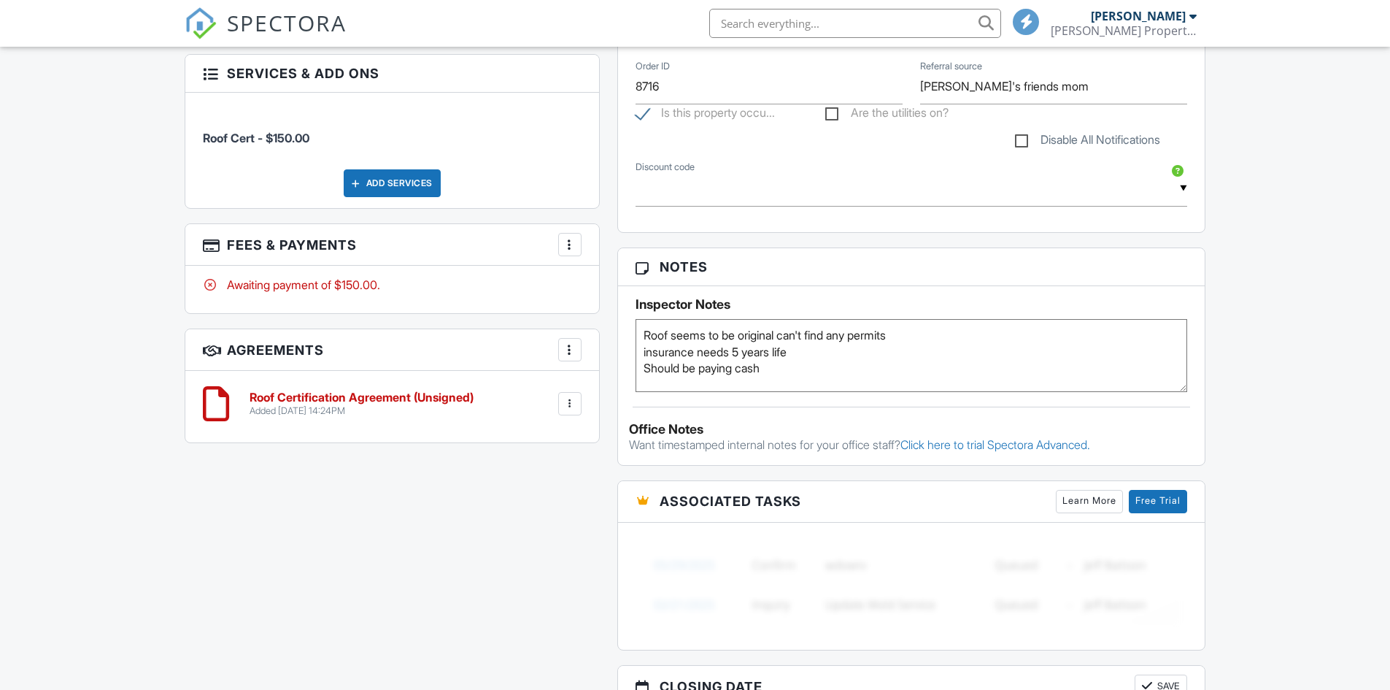
click at [571, 243] on div at bounding box center [570, 244] width 15 height 15
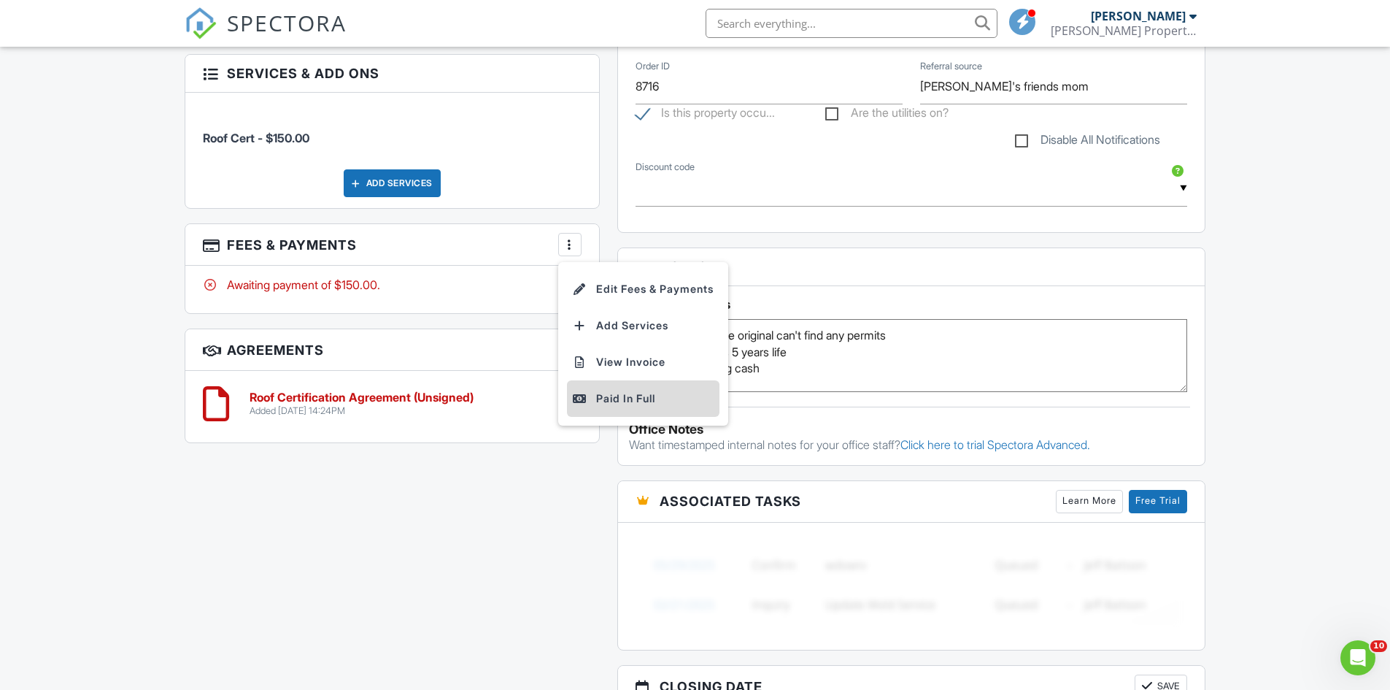
scroll to position [0, 0]
click at [620, 400] on div "Paid In Full" at bounding box center [643, 399] width 141 height 18
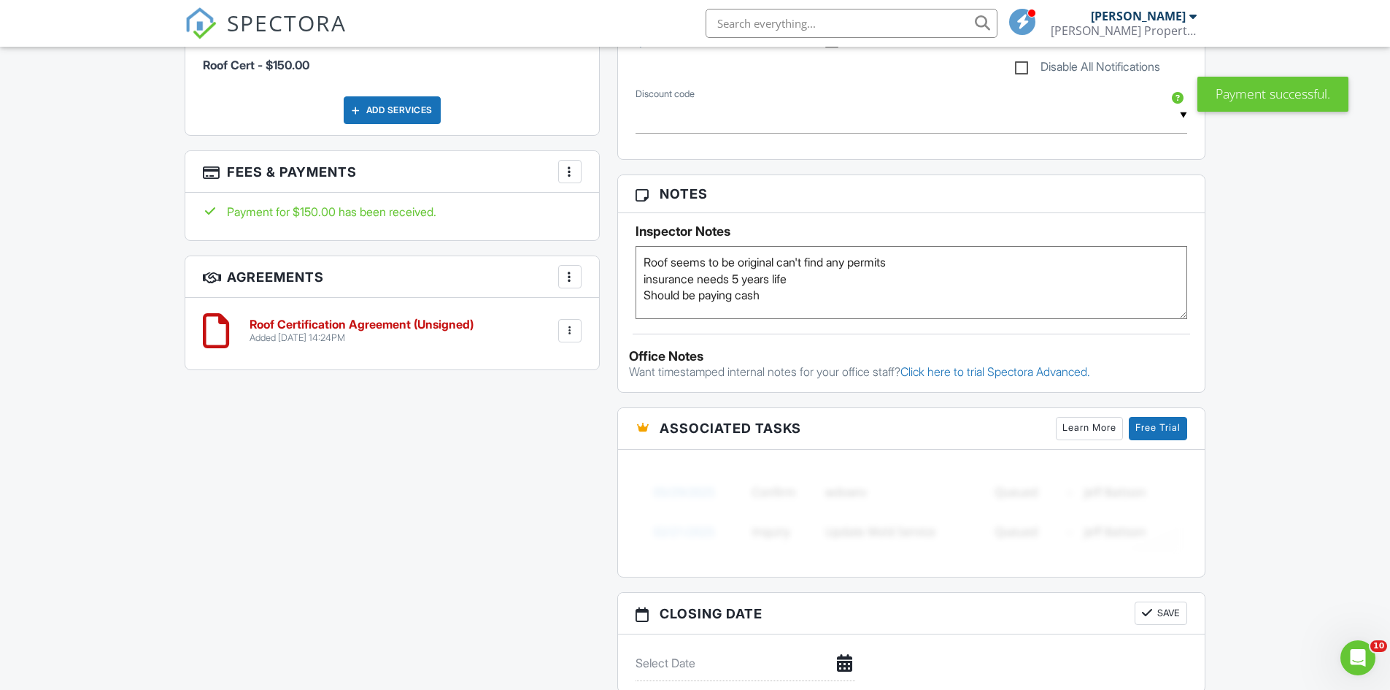
drag, startPoint x: 771, startPoint y: 296, endPoint x: 637, endPoint y: 300, distance: 133.6
click at [637, 300] on textarea "Roof seems to be original can't find any permits insurance needs 5 years life S…" at bounding box center [912, 282] width 553 height 73
type textarea "Roof seems to be original can't find any permits insurance needs 5 years life P…"
click at [1319, 187] on div "Dashboard Templates Contacts Metrics Automations Advanced Settings Support Cent…" at bounding box center [695, 167] width 1390 height 1847
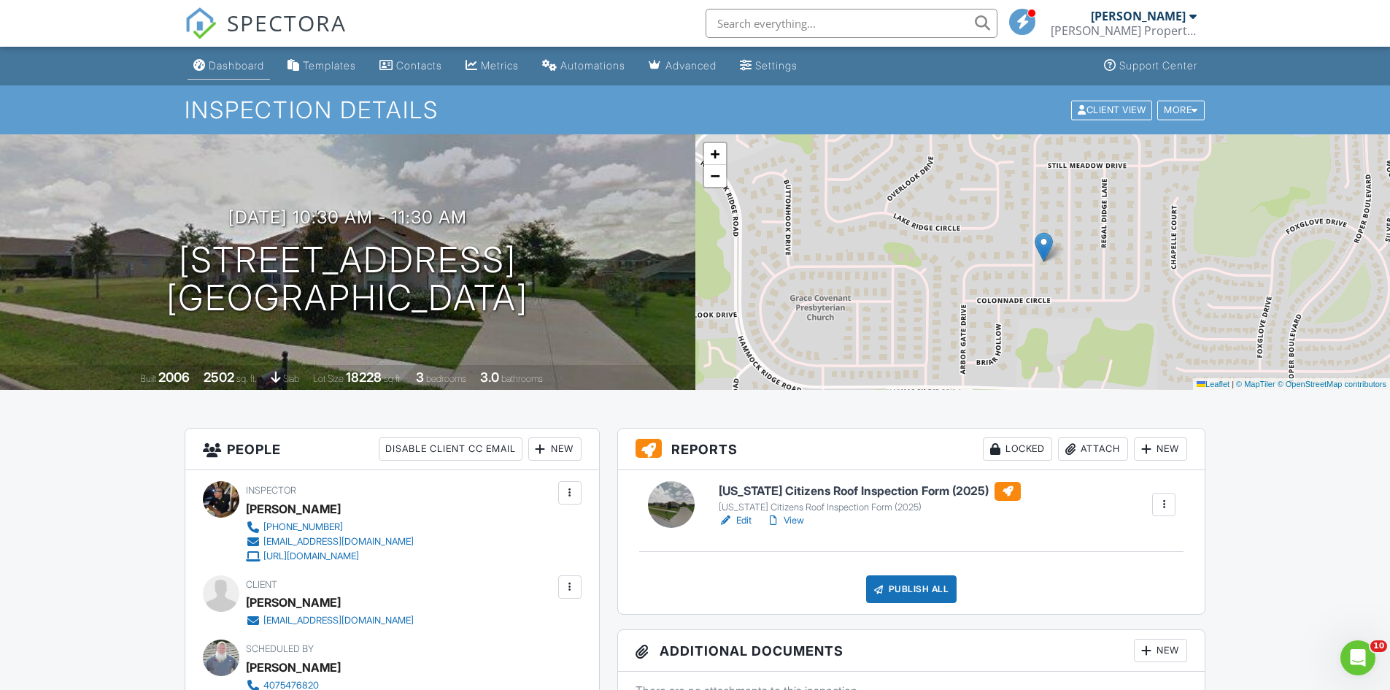
click at [230, 67] on div "Dashboard" at bounding box center [236, 65] width 55 height 12
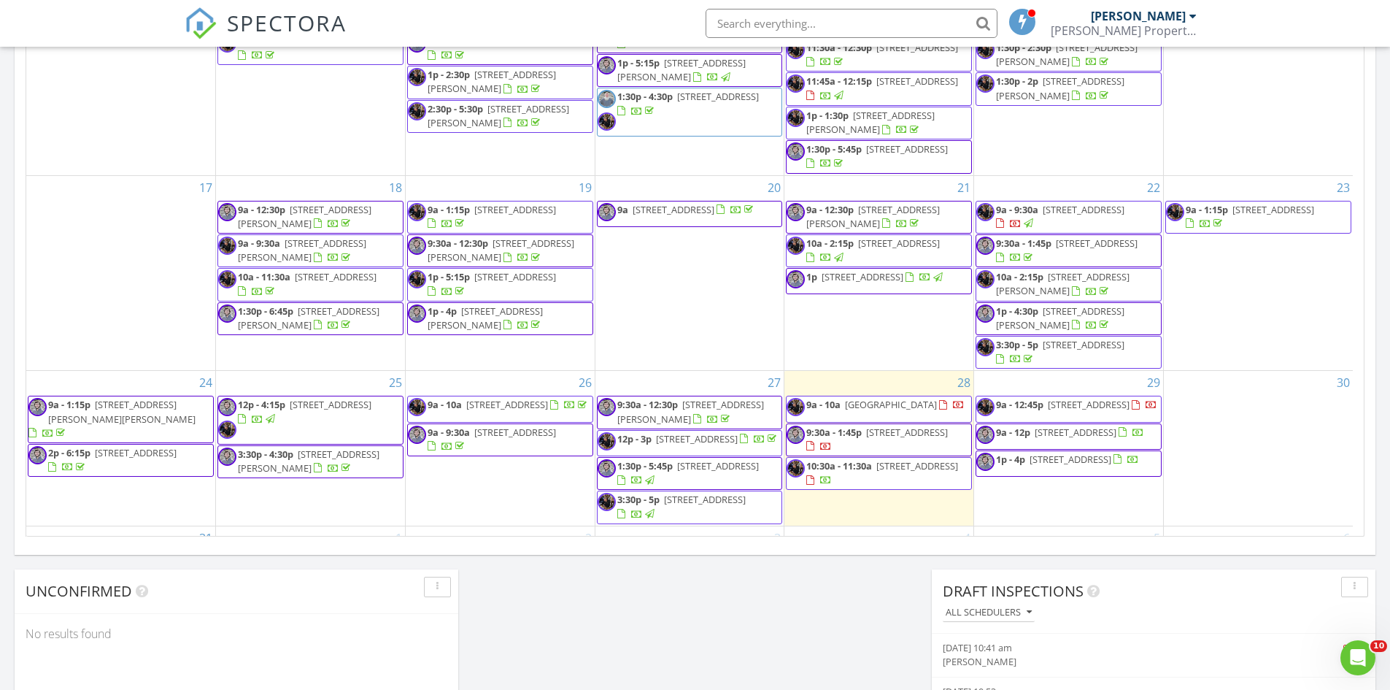
scroll to position [428, 0]
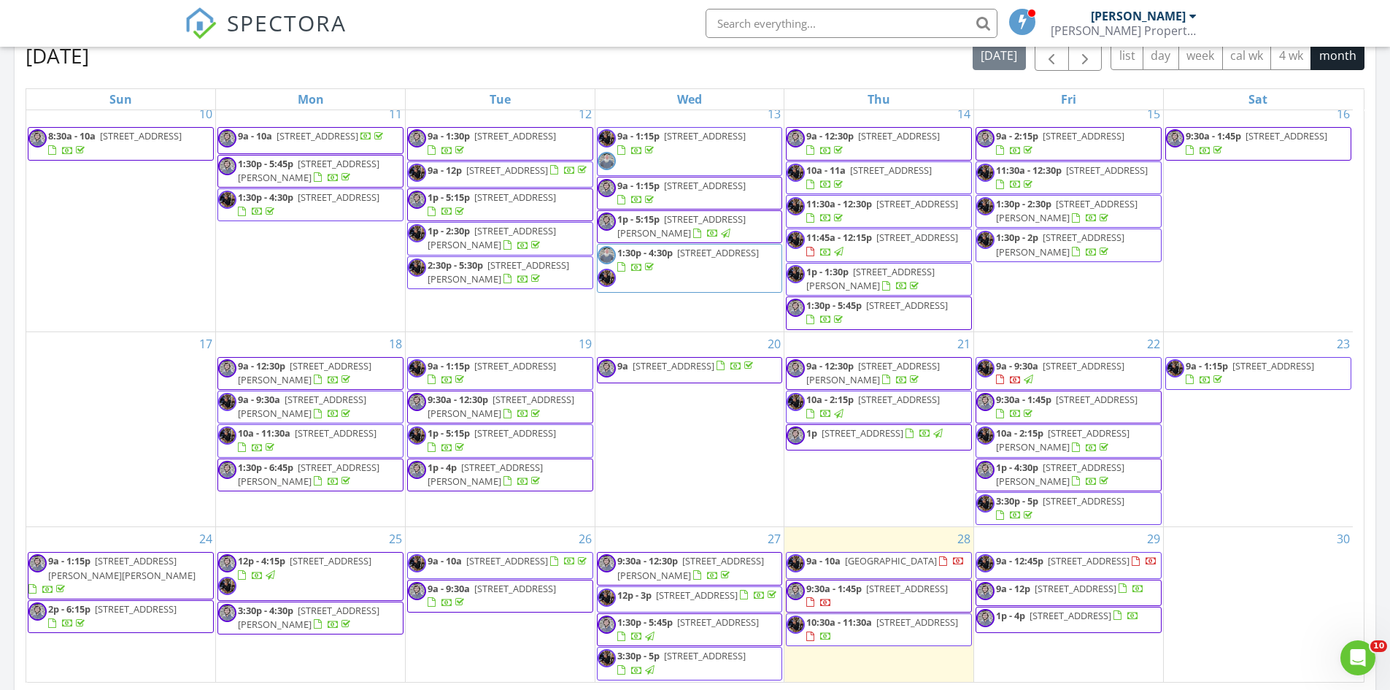
scroll to position [428, 0]
